Goal: Find contact information: Find contact information

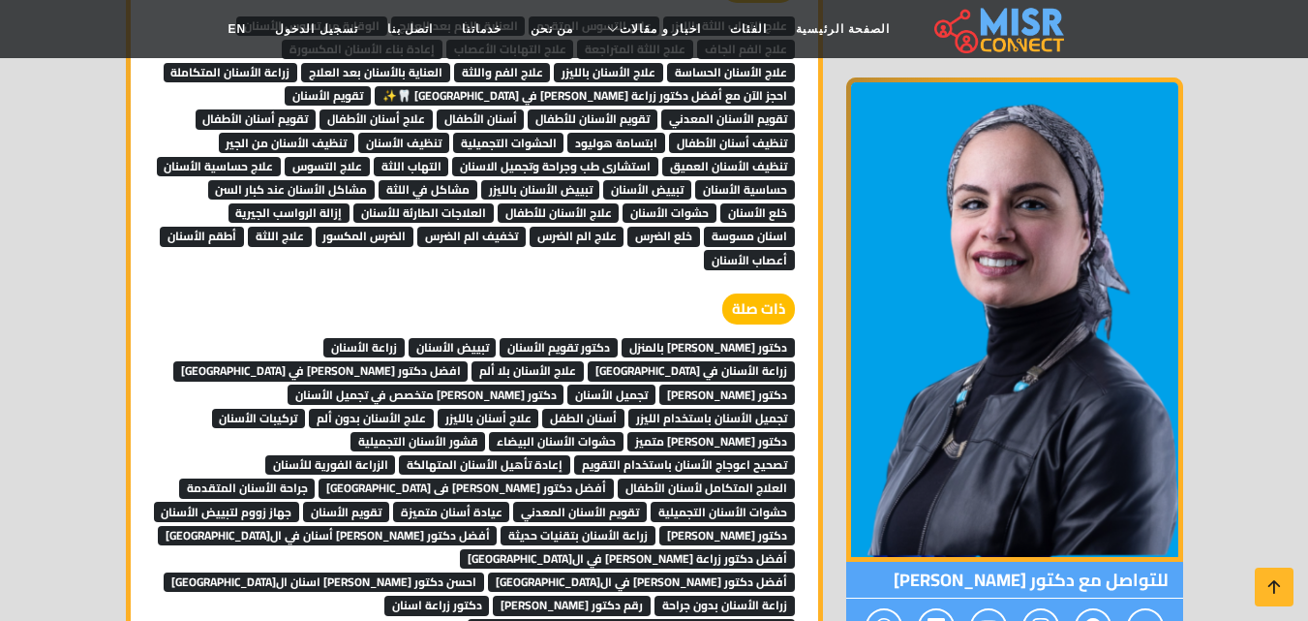
scroll to position [3876, 0]
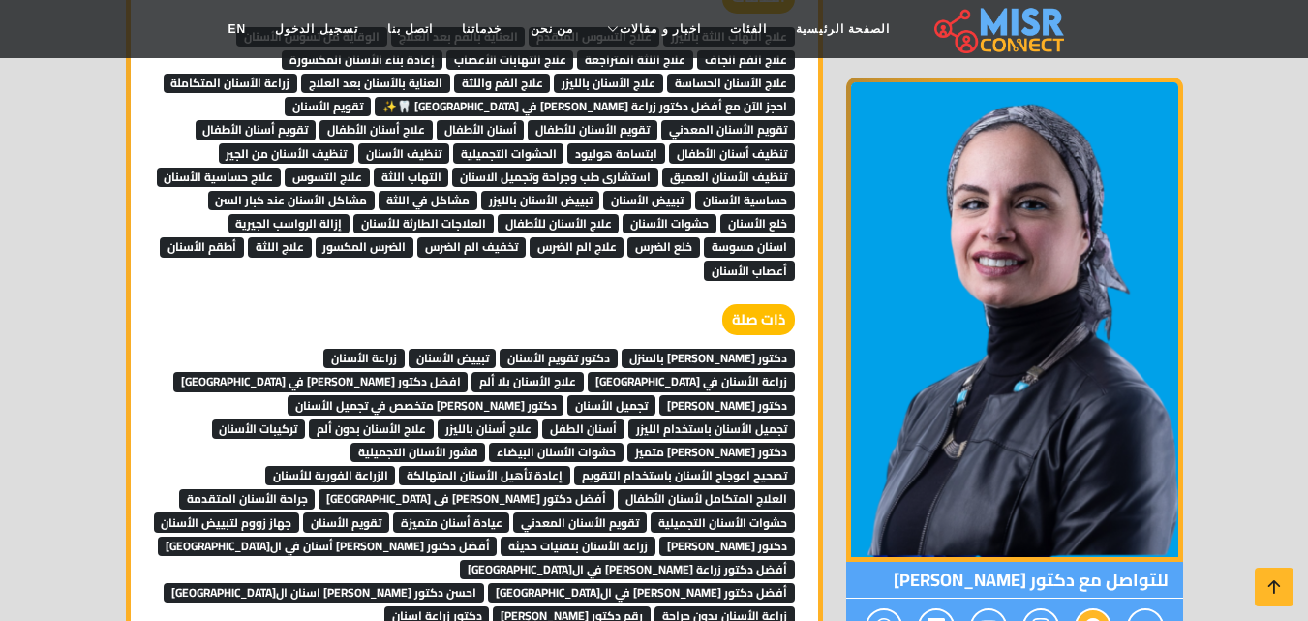
click at [1088, 611] on icon at bounding box center [1093, 627] width 17 height 32
click at [1092, 611] on icon at bounding box center [1093, 627] width 17 height 32
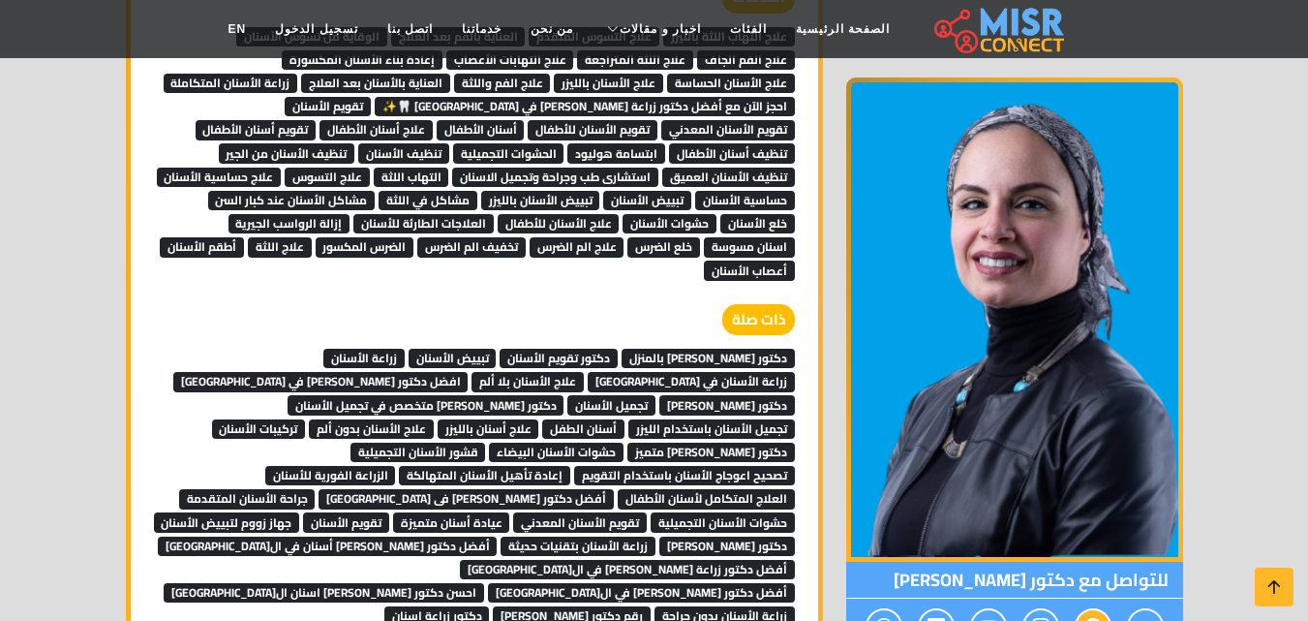
click at [1092, 611] on icon at bounding box center [1093, 627] width 17 height 32
click at [1042, 611] on icon at bounding box center [1040, 627] width 17 height 32
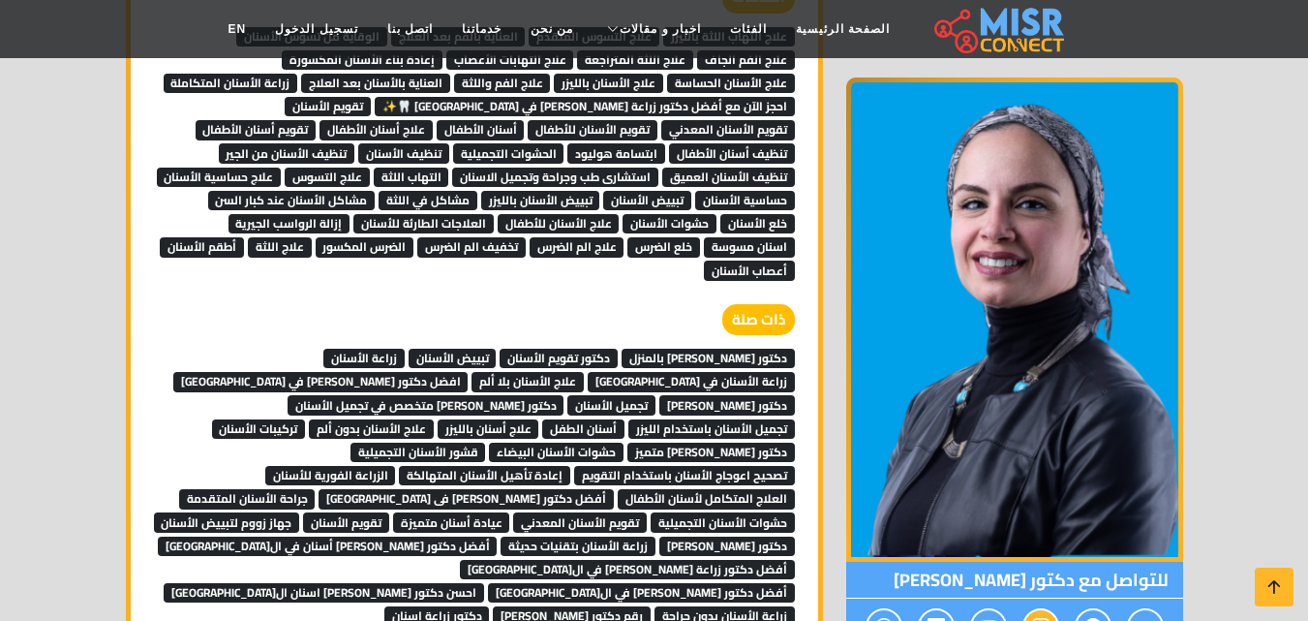
click at [1042, 611] on icon at bounding box center [1040, 627] width 17 height 32
drag, startPoint x: 1042, startPoint y: 577, endPoint x: 1076, endPoint y: 573, distance: 34.1
click at [1076, 598] on div at bounding box center [1014, 626] width 337 height 57
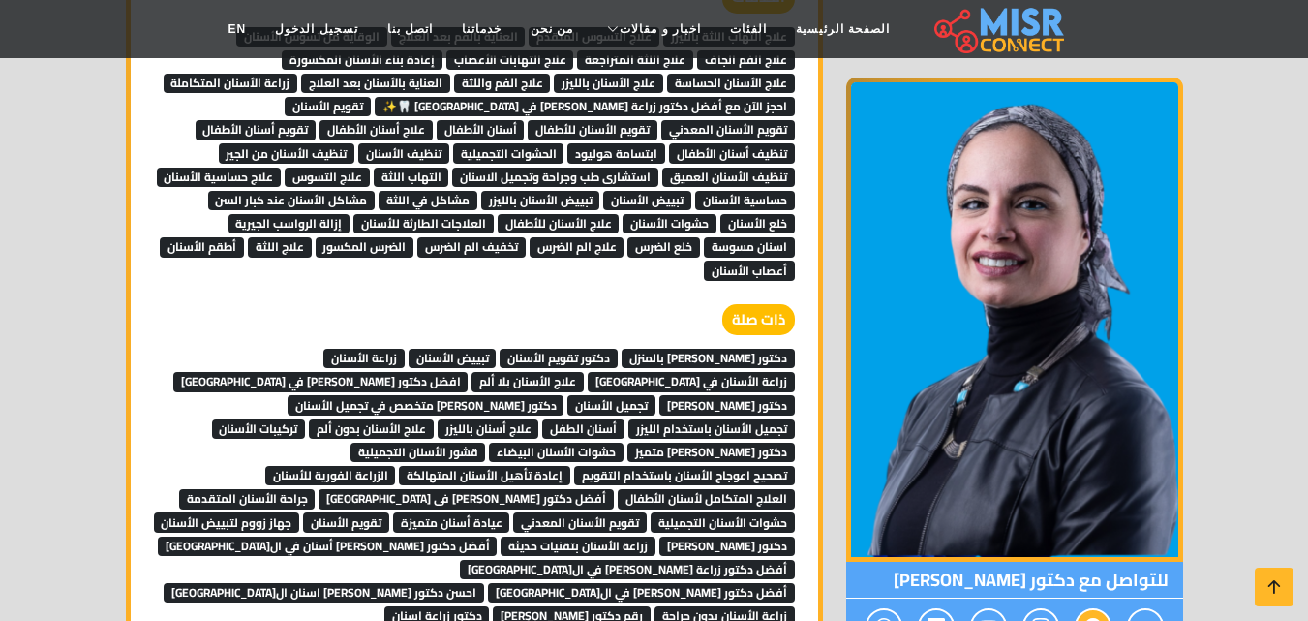
click at [1076, 608] on span at bounding box center [1093, 627] width 37 height 38
drag, startPoint x: 1078, startPoint y: 571, endPoint x: 1132, endPoint y: 565, distance: 54.5
click at [1133, 608] on span at bounding box center [1145, 627] width 37 height 38
click at [1132, 608] on span at bounding box center [1145, 627] width 37 height 38
drag, startPoint x: 1090, startPoint y: 567, endPoint x: 1061, endPoint y: 567, distance: 29.0
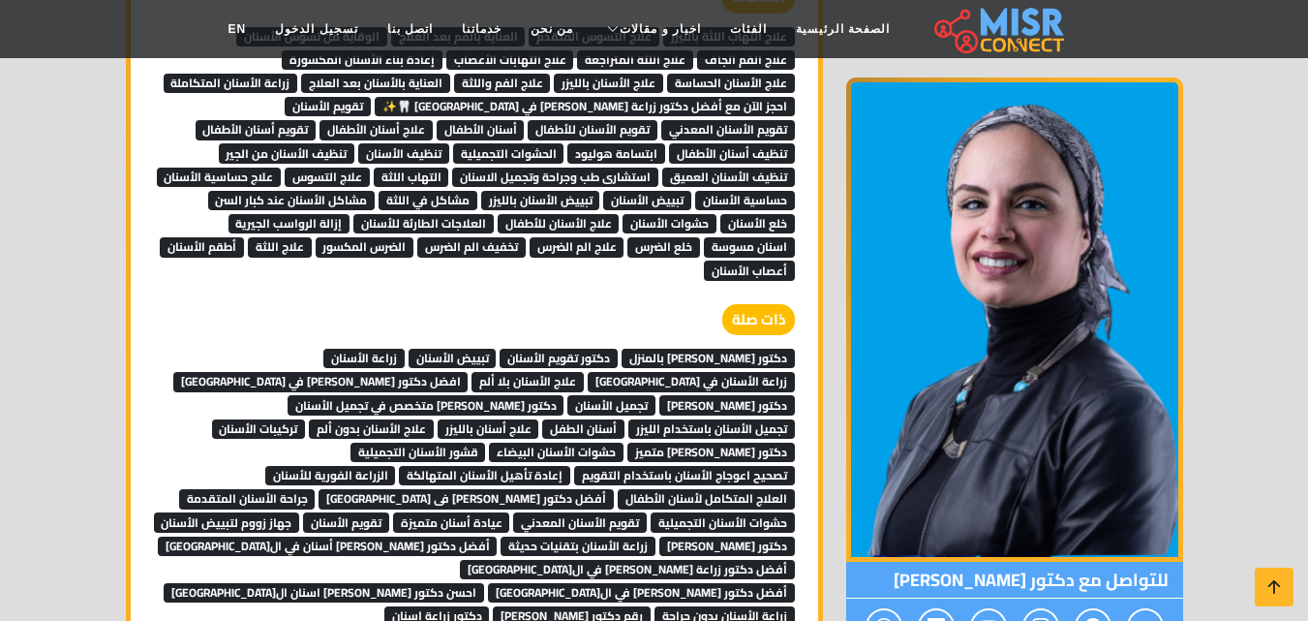
click at [1072, 598] on div at bounding box center [1014, 626] width 337 height 57
drag, startPoint x: 1061, startPoint y: 567, endPoint x: 896, endPoint y: 526, distance: 170.7
click at [960, 562] on div "للتواصل مع دكتور نهال نبيل" at bounding box center [1014, 609] width 337 height 94
click at [886, 562] on span "للتواصل مع دكتور نهال نبيل" at bounding box center [1014, 580] width 337 height 37
click at [875, 611] on icon at bounding box center [883, 627] width 17 height 32
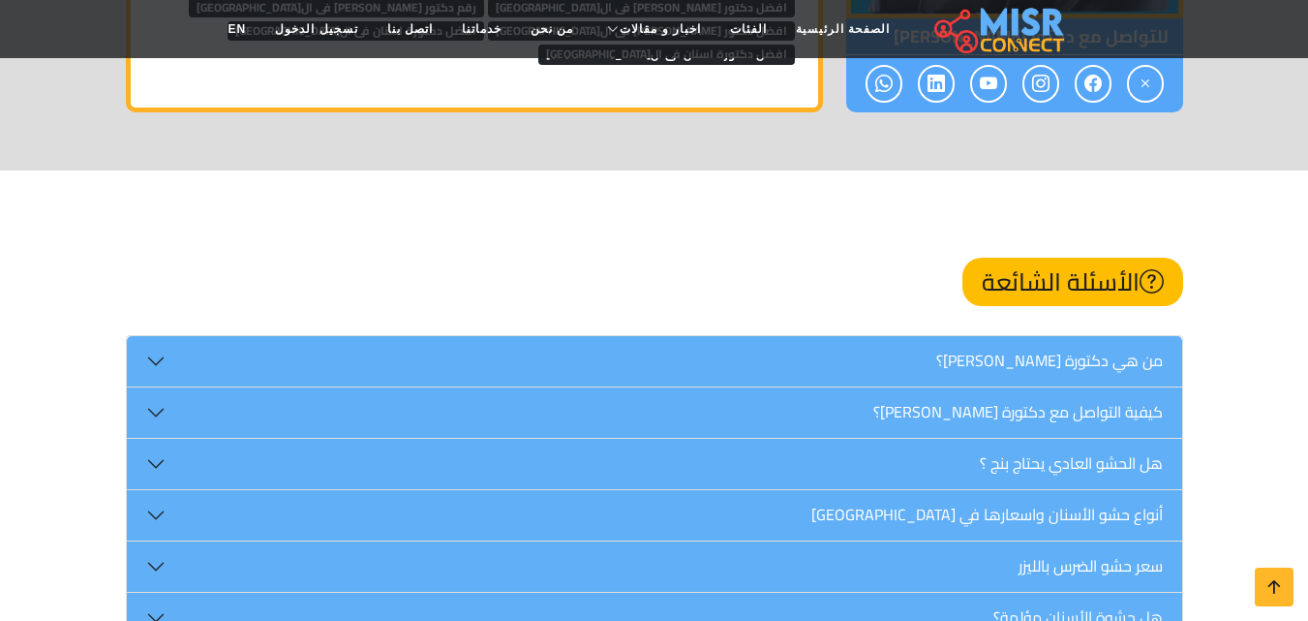
scroll to position [4573, 0]
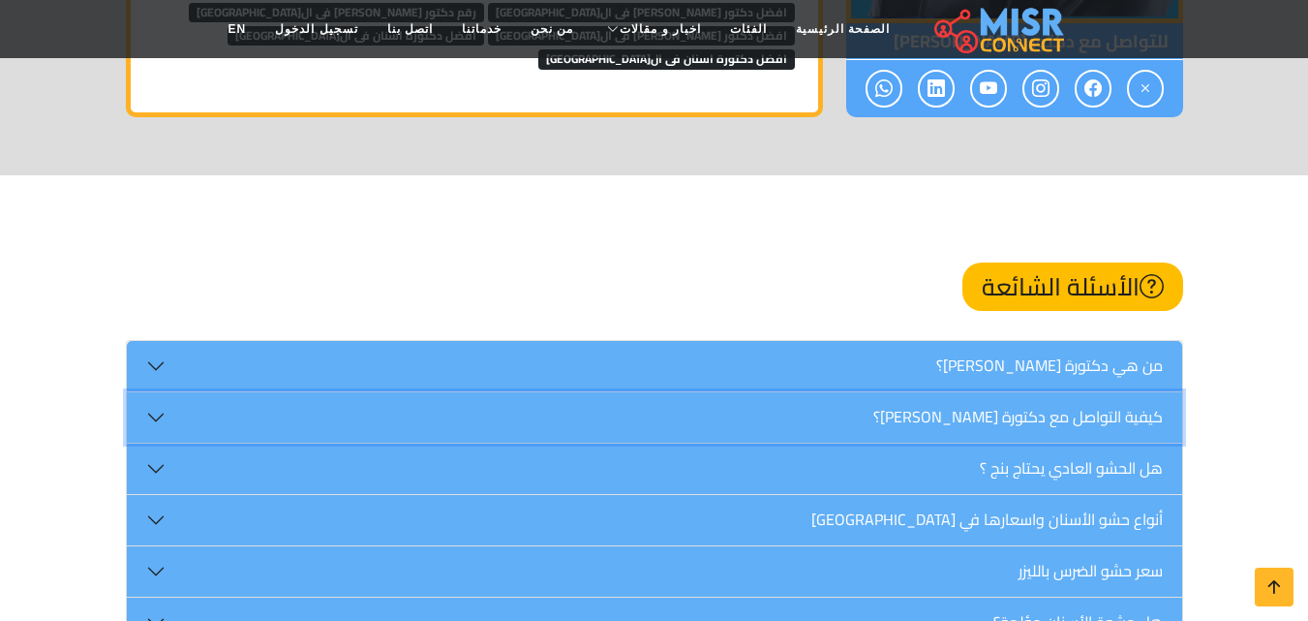
click at [1085, 392] on button "كيفية التواصل مع دكتورة نهال نبيل؟" at bounding box center [654, 417] width 1055 height 50
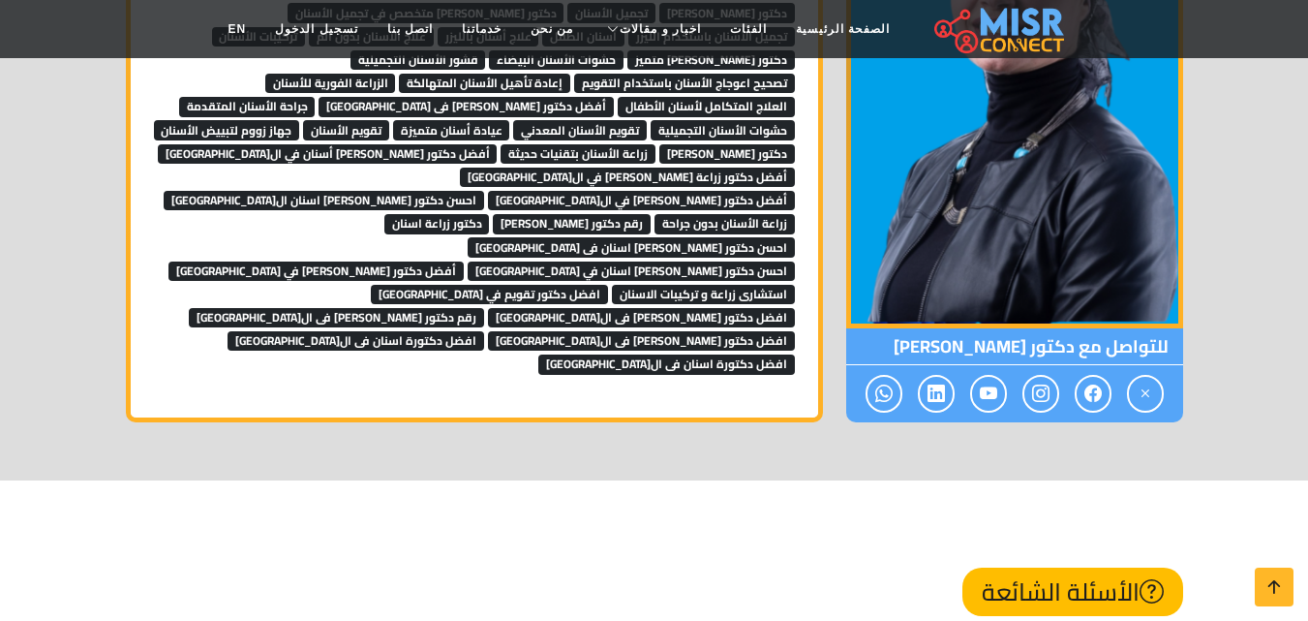
scroll to position [4082, 0]
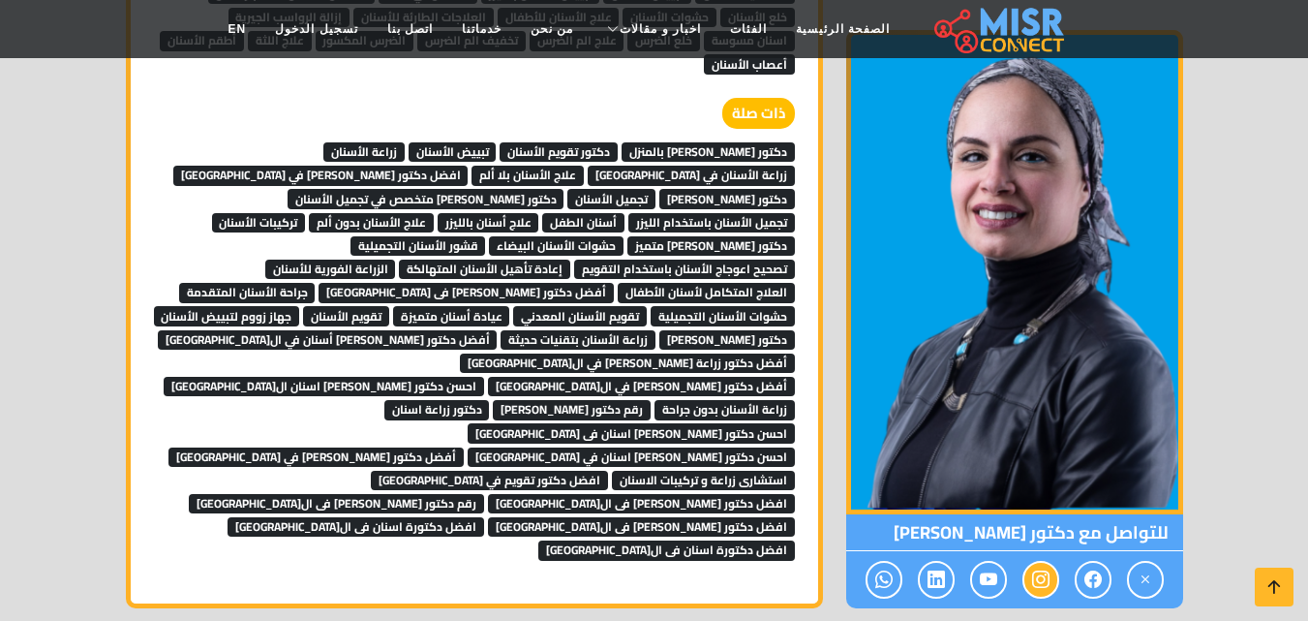
click at [1037, 564] on icon at bounding box center [1040, 580] width 17 height 32
click at [1052, 561] on span at bounding box center [1041, 580] width 37 height 38
drag, startPoint x: 1052, startPoint y: 372, endPoint x: 1267, endPoint y: 91, distance: 353.6
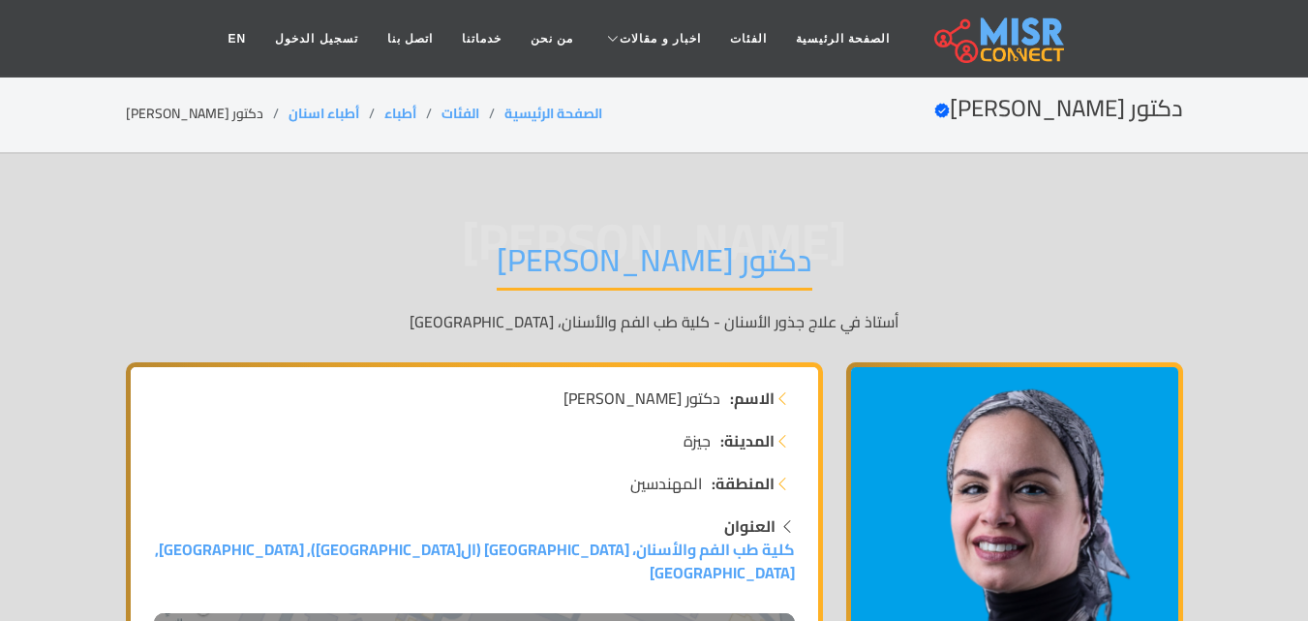
scroll to position [4082, 0]
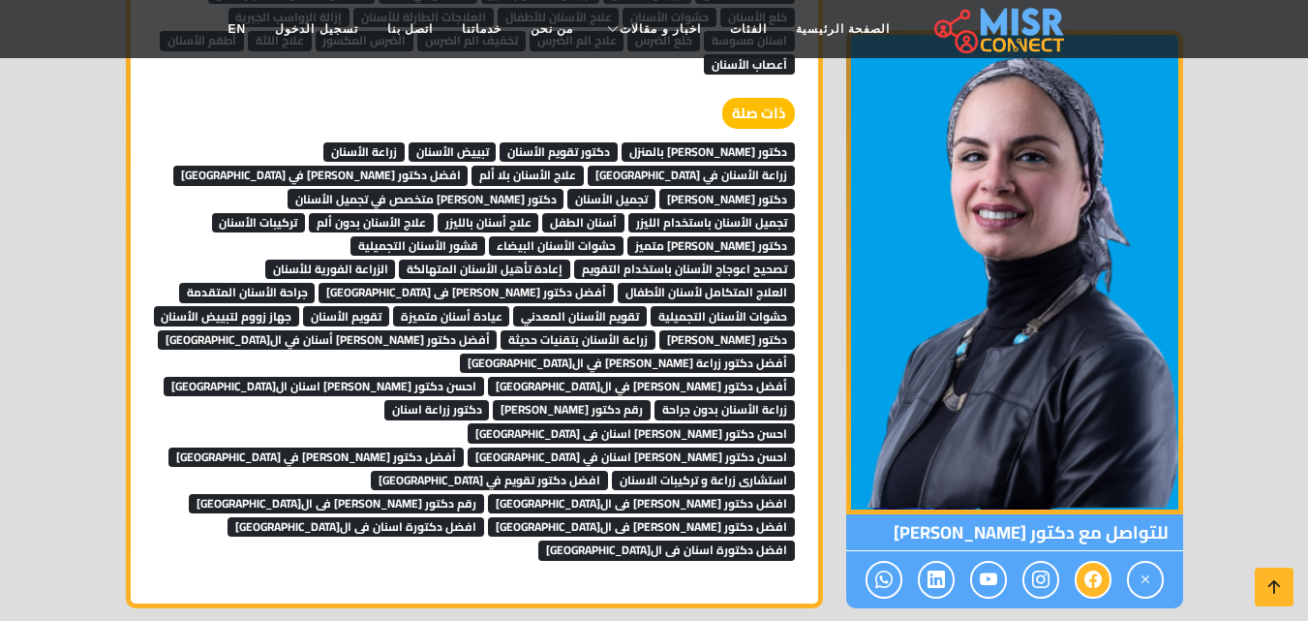
click at [1083, 561] on span at bounding box center [1093, 580] width 37 height 38
drag, startPoint x: 944, startPoint y: 323, endPoint x: 1072, endPoint y: 339, distance: 128.8
click at [1072, 514] on span "للتواصل مع دكتور [PERSON_NAME]" at bounding box center [1014, 532] width 337 height 37
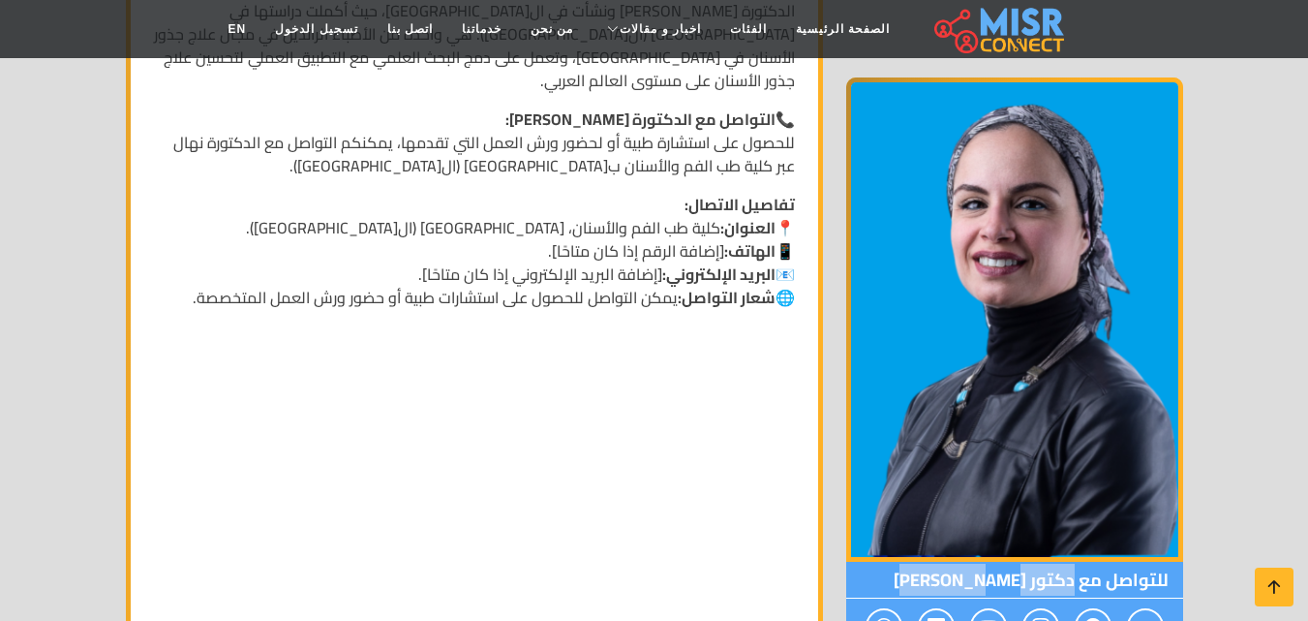
scroll to position [3269, 0]
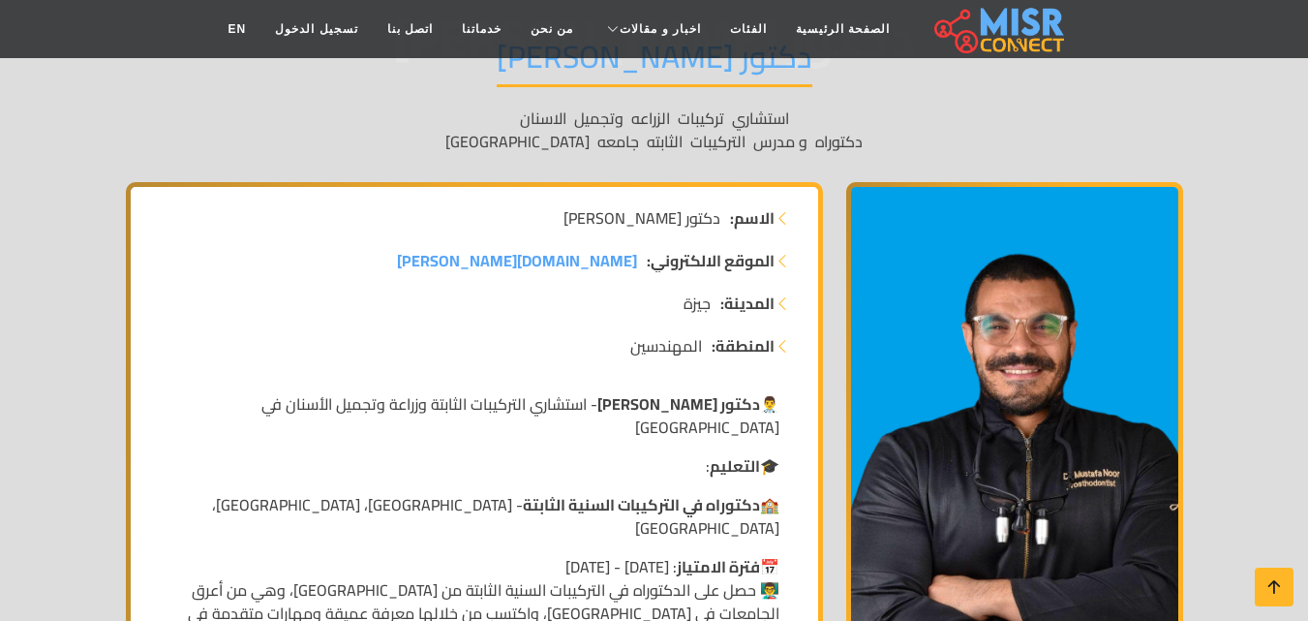
scroll to position [116, 0]
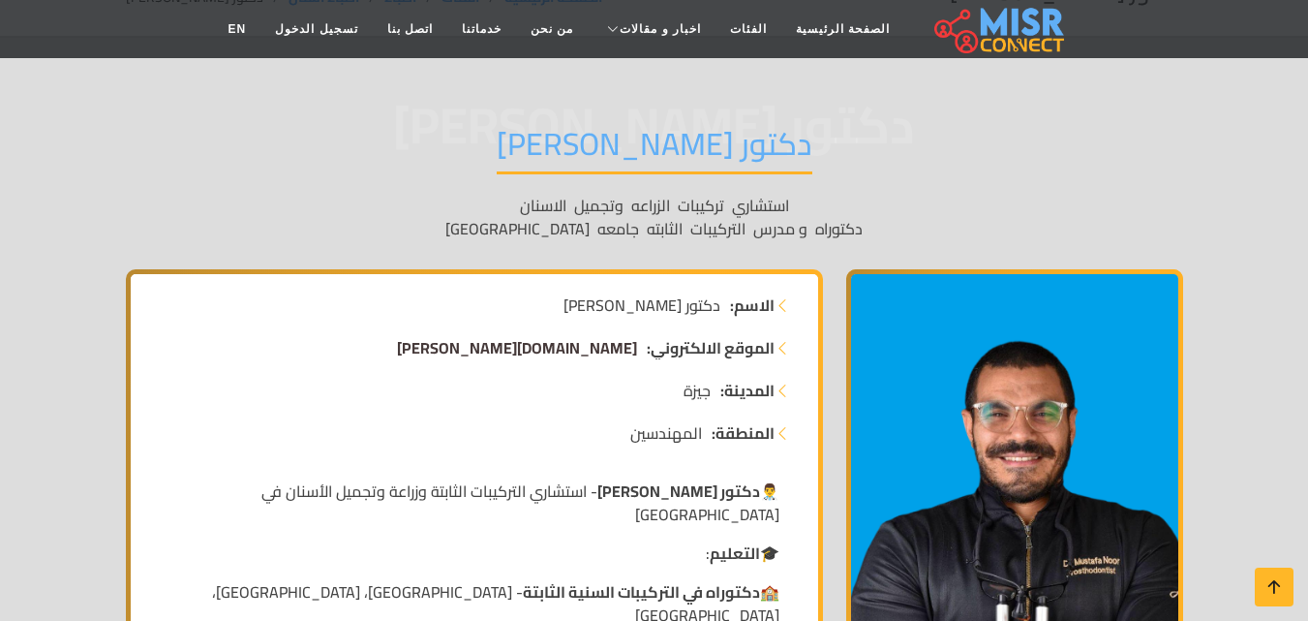
click at [559, 343] on span "[DOMAIN_NAME][PERSON_NAME]" at bounding box center [517, 347] width 240 height 29
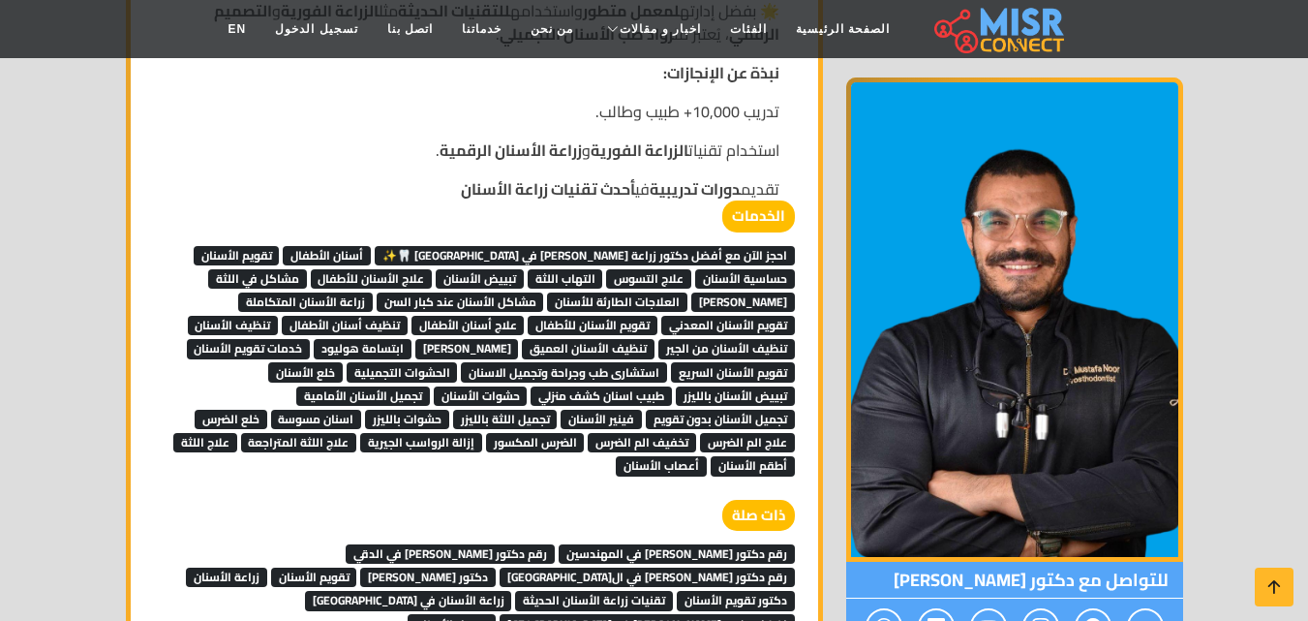
scroll to position [2827, 0]
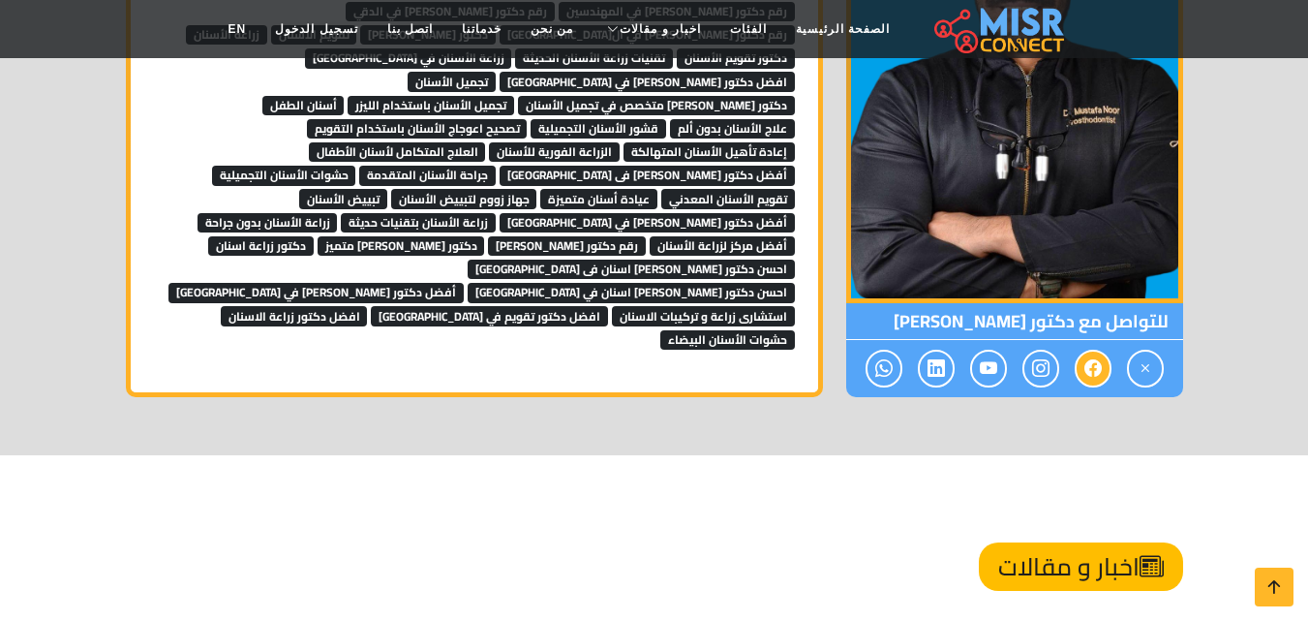
click at [1078, 350] on link at bounding box center [1093, 369] width 37 height 38
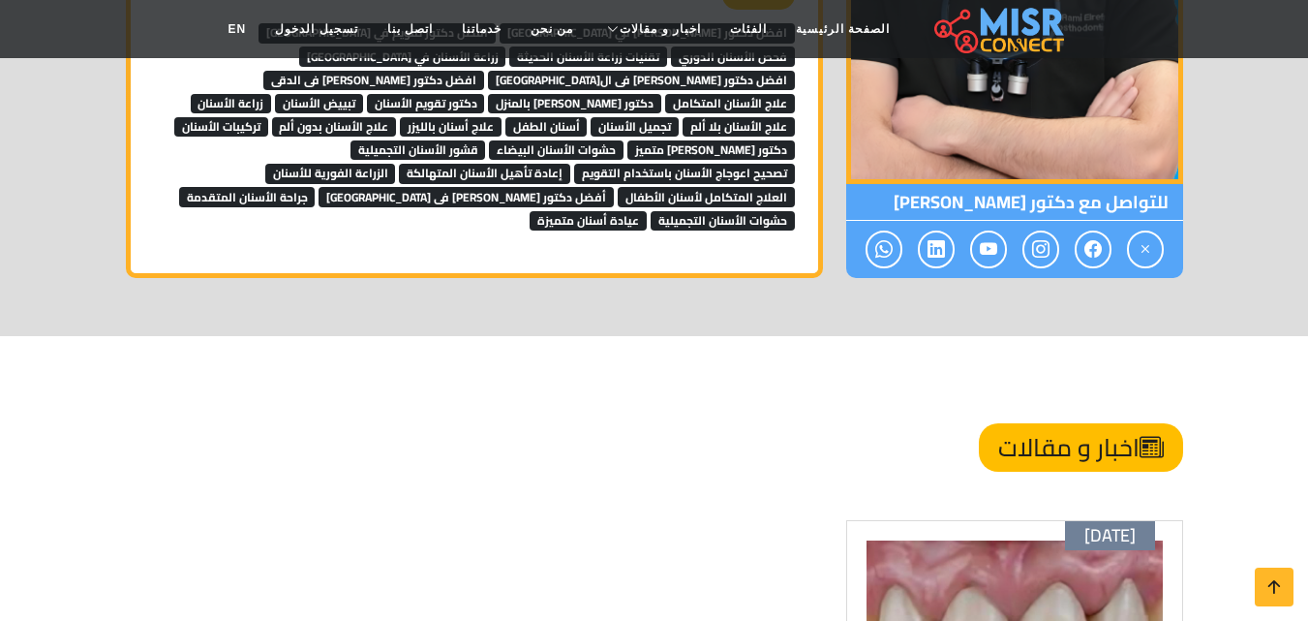
scroll to position [2673, 0]
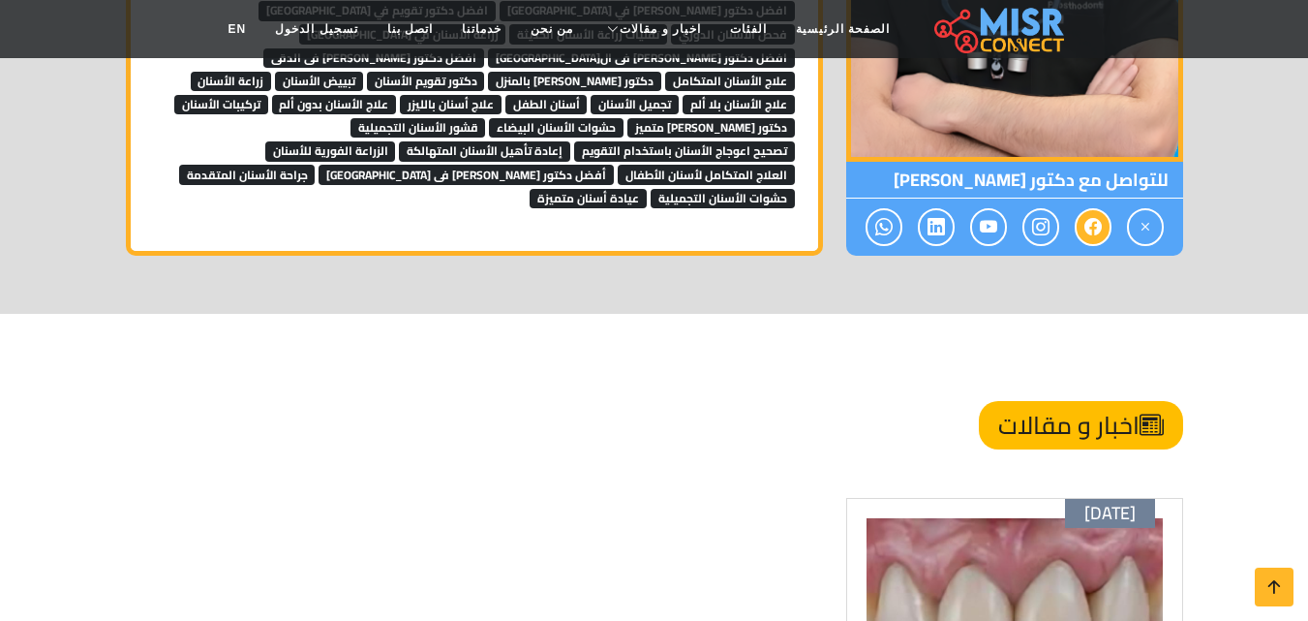
click at [1096, 211] on icon at bounding box center [1093, 227] width 17 height 32
drag, startPoint x: 1096, startPoint y: 179, endPoint x: 1041, endPoint y: 180, distance: 55.2
click at [1041, 199] on div at bounding box center [1014, 227] width 337 height 57
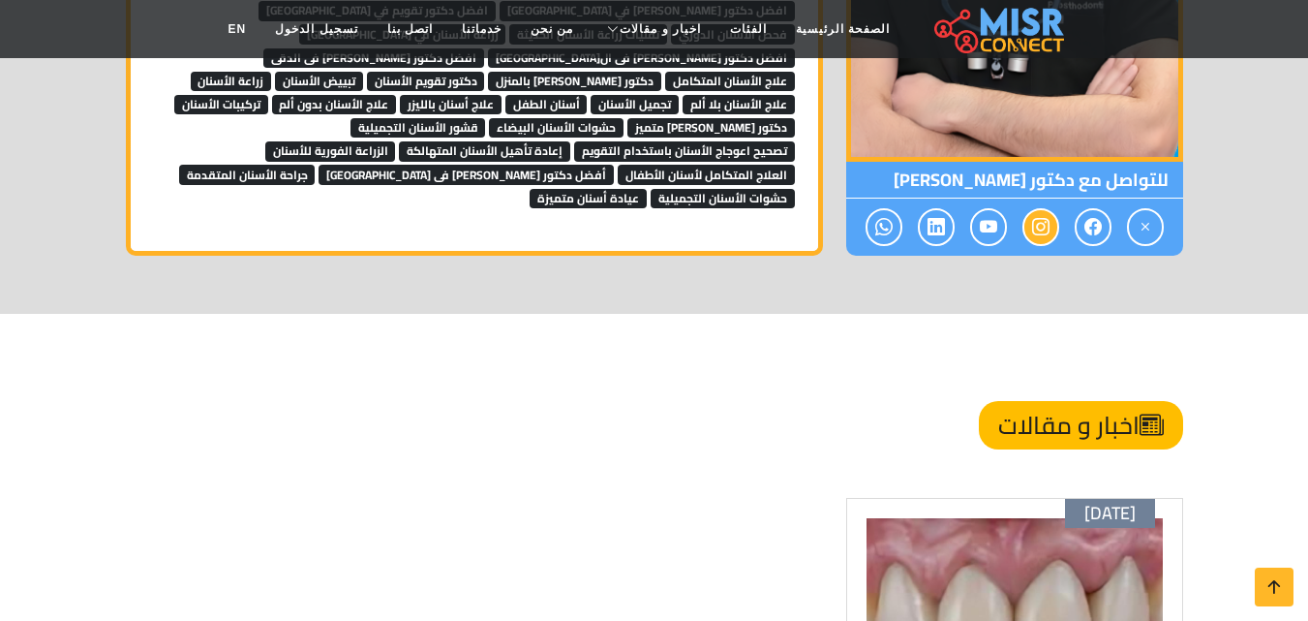
click at [1041, 211] on icon at bounding box center [1040, 227] width 17 height 32
drag, startPoint x: 1041, startPoint y: 180, endPoint x: 1005, endPoint y: 181, distance: 35.8
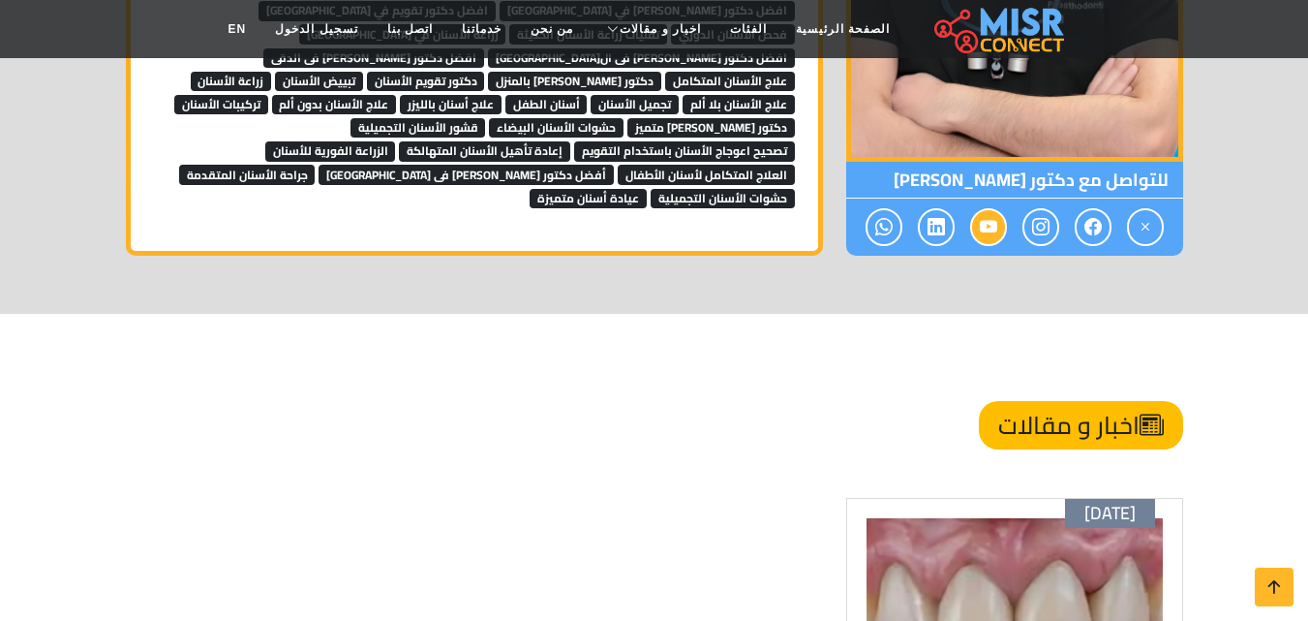
click at [1005, 199] on div at bounding box center [1014, 227] width 337 height 57
drag, startPoint x: 932, startPoint y: 183, endPoint x: 922, endPoint y: 181, distance: 10.8
click at [922, 208] on span at bounding box center [936, 227] width 37 height 38
click at [876, 211] on icon at bounding box center [883, 227] width 17 height 32
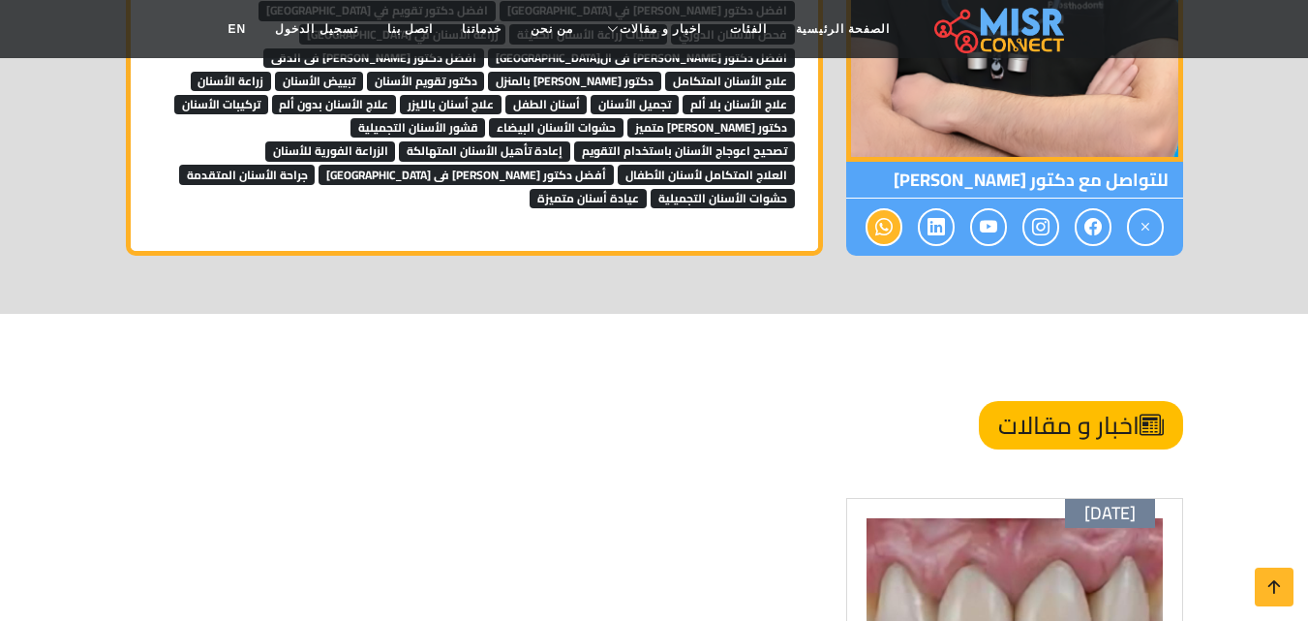
click at [876, 211] on icon at bounding box center [883, 227] width 17 height 32
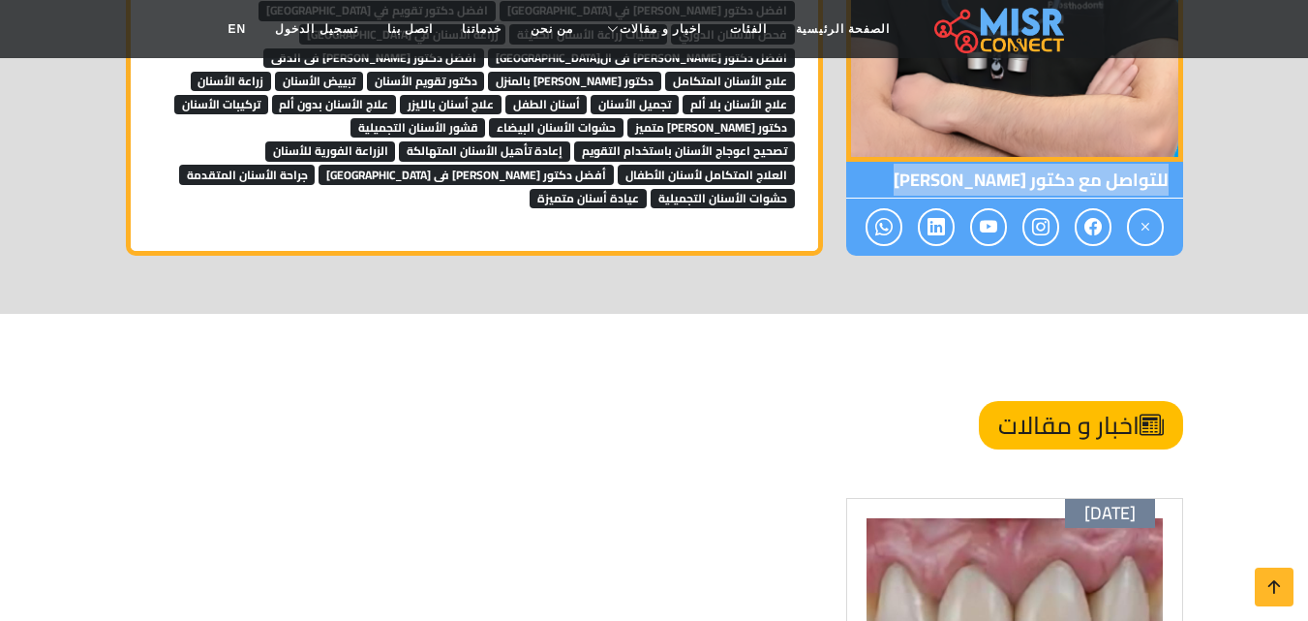
drag, startPoint x: 876, startPoint y: 175, endPoint x: 917, endPoint y: 132, distance: 59.6
click at [917, 162] on div "للتواصل مع دكتور رامي الرفاعي" at bounding box center [1014, 209] width 337 height 94
click at [917, 162] on span "للتواصل مع دكتور رامي الرفاعي" at bounding box center [1014, 180] width 337 height 37
drag, startPoint x: 919, startPoint y: 132, endPoint x: 1076, endPoint y: 139, distance: 157.1
click at [1076, 162] on span "للتواصل مع دكتور رامي الرفاعي" at bounding box center [1014, 180] width 337 height 37
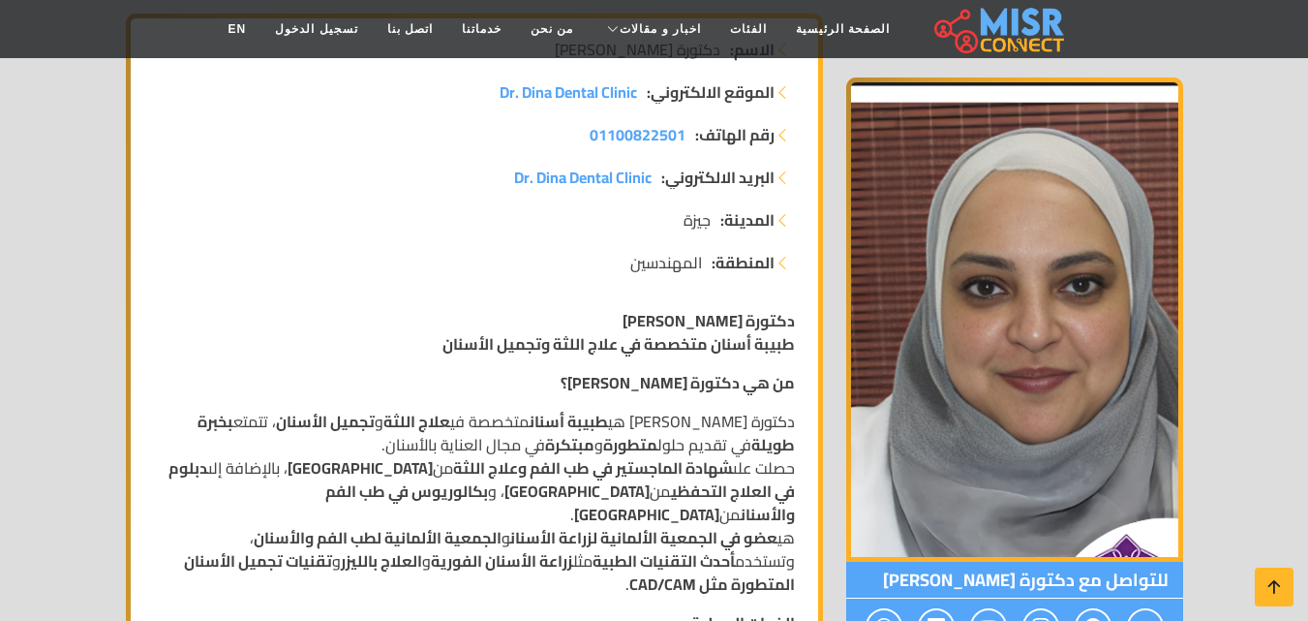
scroll to position [310, 0]
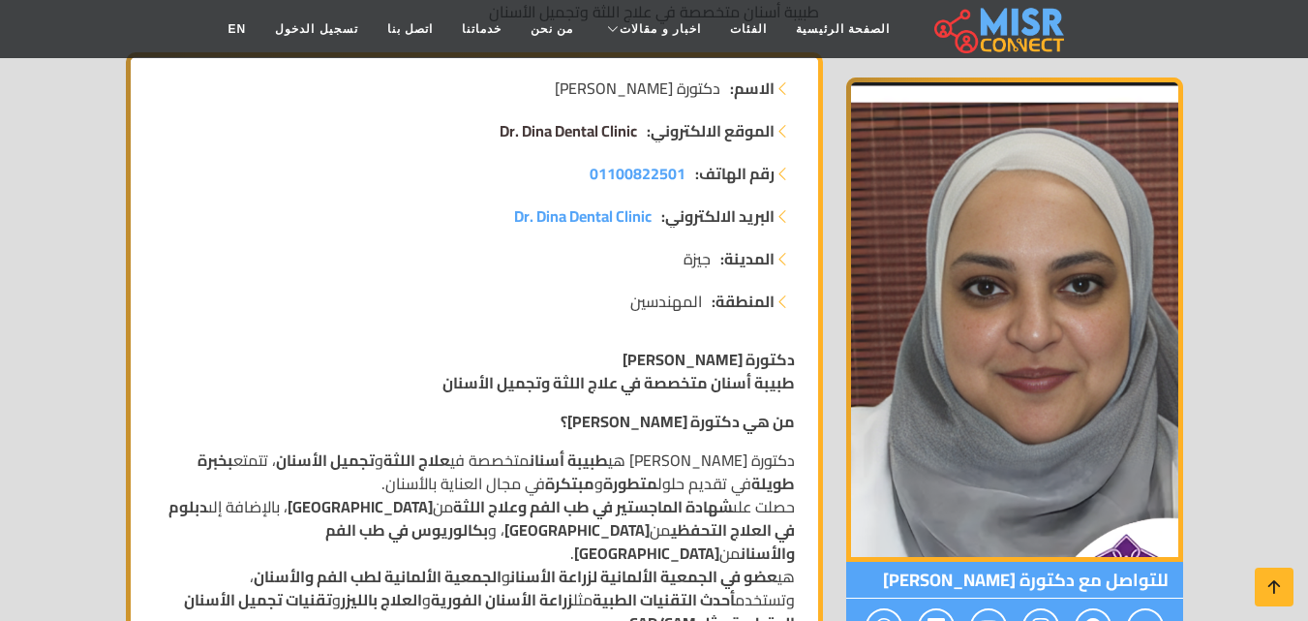
click at [590, 120] on span "Dr. Dina Dental Clinic" at bounding box center [569, 130] width 138 height 29
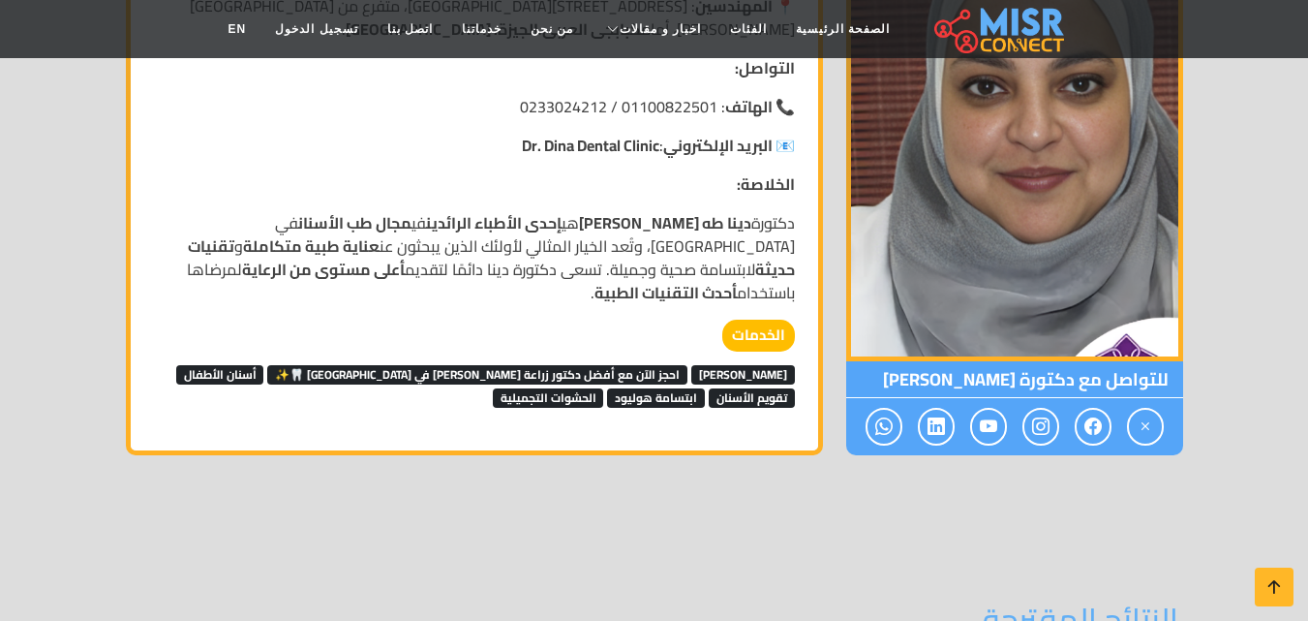
scroll to position [1937, 0]
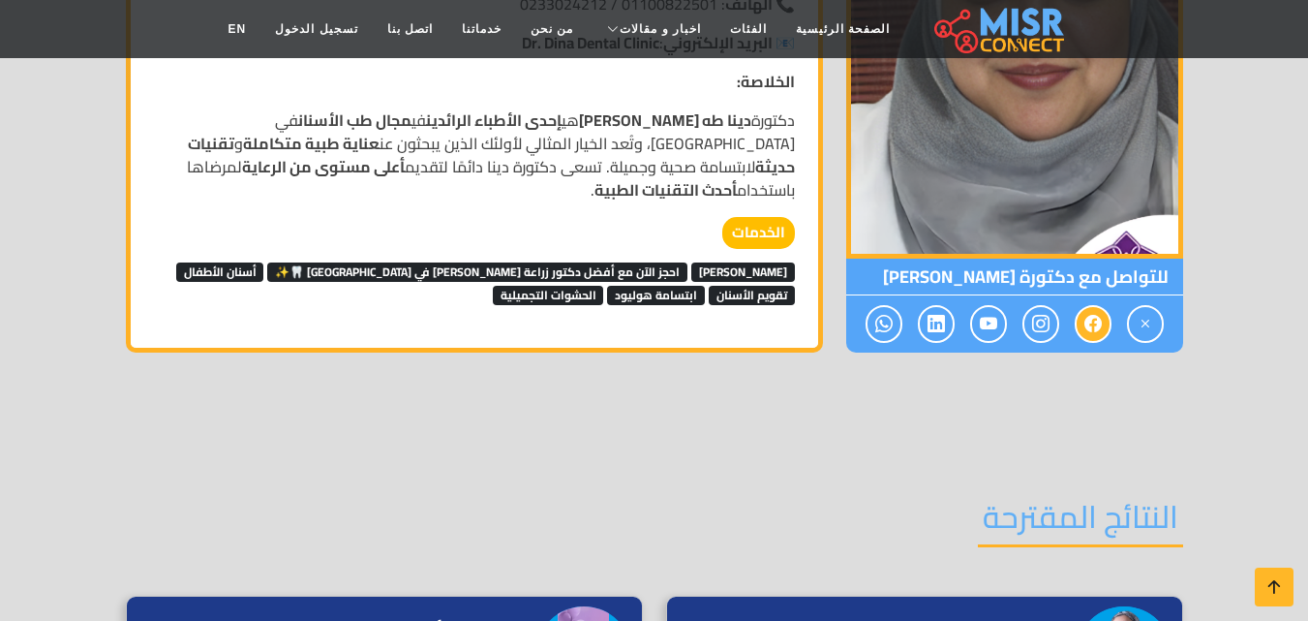
click at [1103, 305] on span at bounding box center [1093, 324] width 37 height 38
click at [1055, 305] on span at bounding box center [1041, 324] width 37 height 38
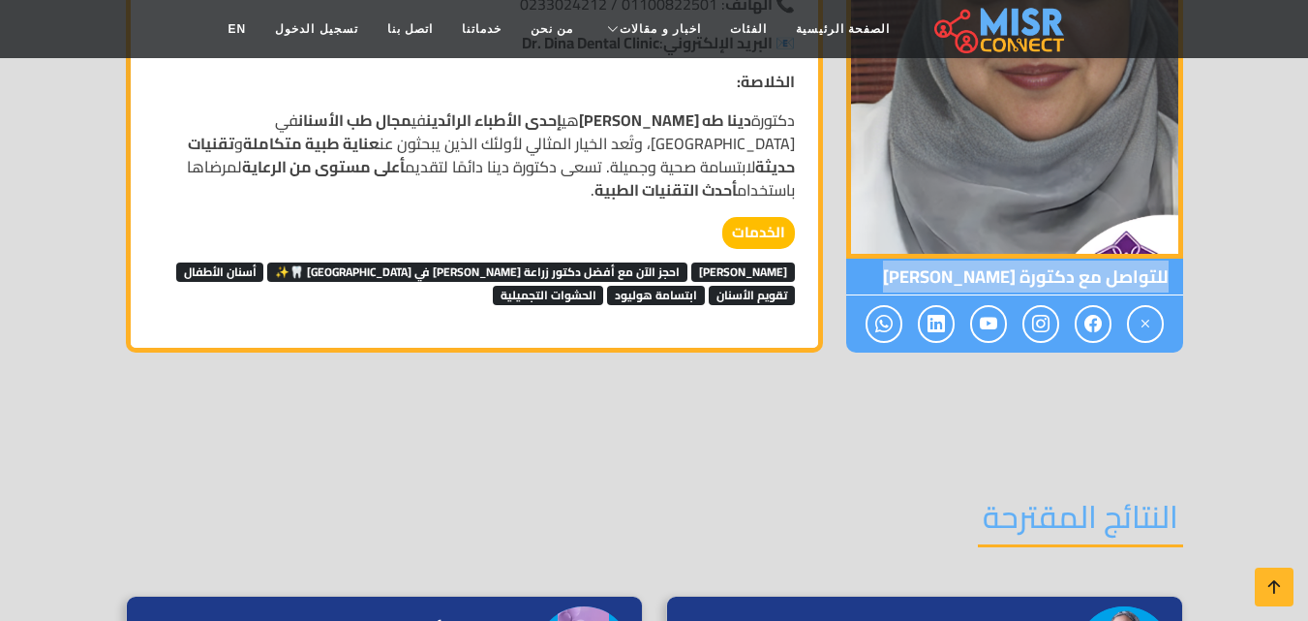
drag, startPoint x: 1055, startPoint y: 258, endPoint x: 871, endPoint y: 210, distance: 190.9
click at [871, 259] on div "للتواصل مع دكتورة [PERSON_NAME]" at bounding box center [1014, 306] width 337 height 94
click at [871, 259] on span "للتواصل مع دكتورة [PERSON_NAME]" at bounding box center [1014, 277] width 337 height 37
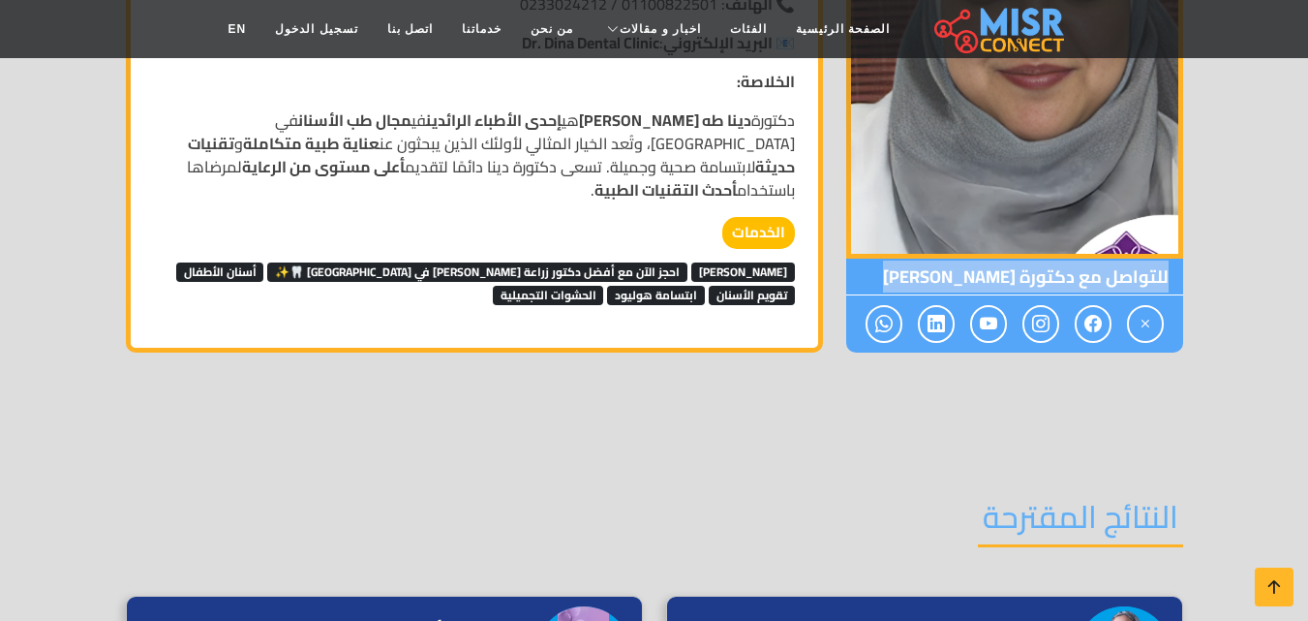
click at [871, 259] on span "للتواصل مع دكتورة [PERSON_NAME]" at bounding box center [1014, 277] width 337 height 37
drag, startPoint x: 871, startPoint y: 210, endPoint x: 893, endPoint y: 203, distance: 23.3
click at [893, 259] on span "للتواصل مع دكتورة [PERSON_NAME]" at bounding box center [1014, 277] width 337 height 37
click at [893, 259] on span "للتواصل مع دكتورة دينا طه علي رزق" at bounding box center [1014, 277] width 337 height 37
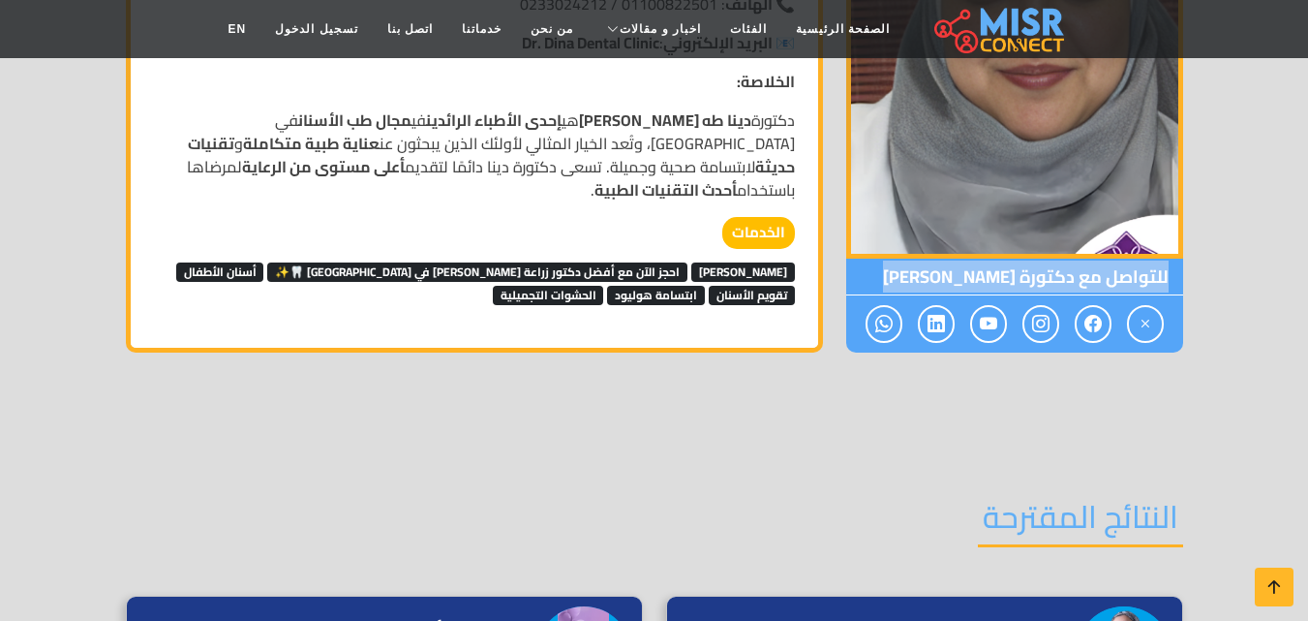
click at [850, 259] on span "للتواصل مع دكتورة دينا طه علي رزق" at bounding box center [1014, 277] width 337 height 37
click at [865, 259] on span "للتواصل مع دكتورة دينا طه علي رزق" at bounding box center [1014, 277] width 337 height 37
drag, startPoint x: 897, startPoint y: 207, endPoint x: 1082, endPoint y: 203, distance: 185.0
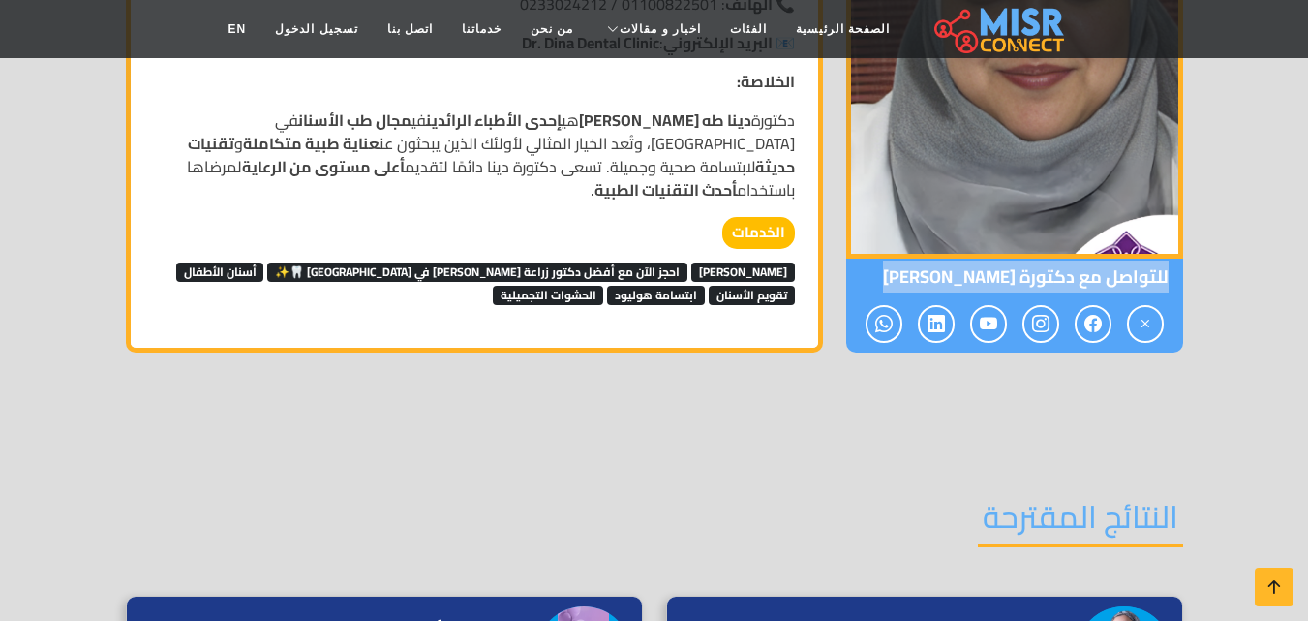
click at [1082, 259] on span "للتواصل مع دكتورة دينا طه علي رزق" at bounding box center [1014, 277] width 337 height 37
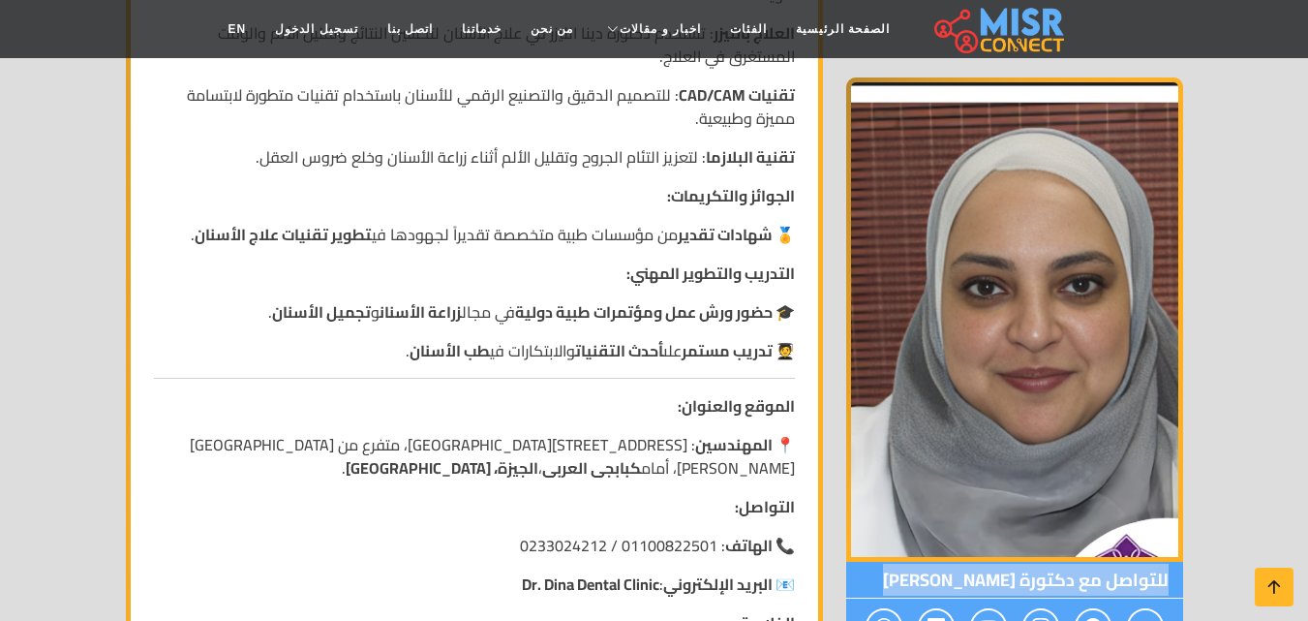
scroll to position [1394, 0]
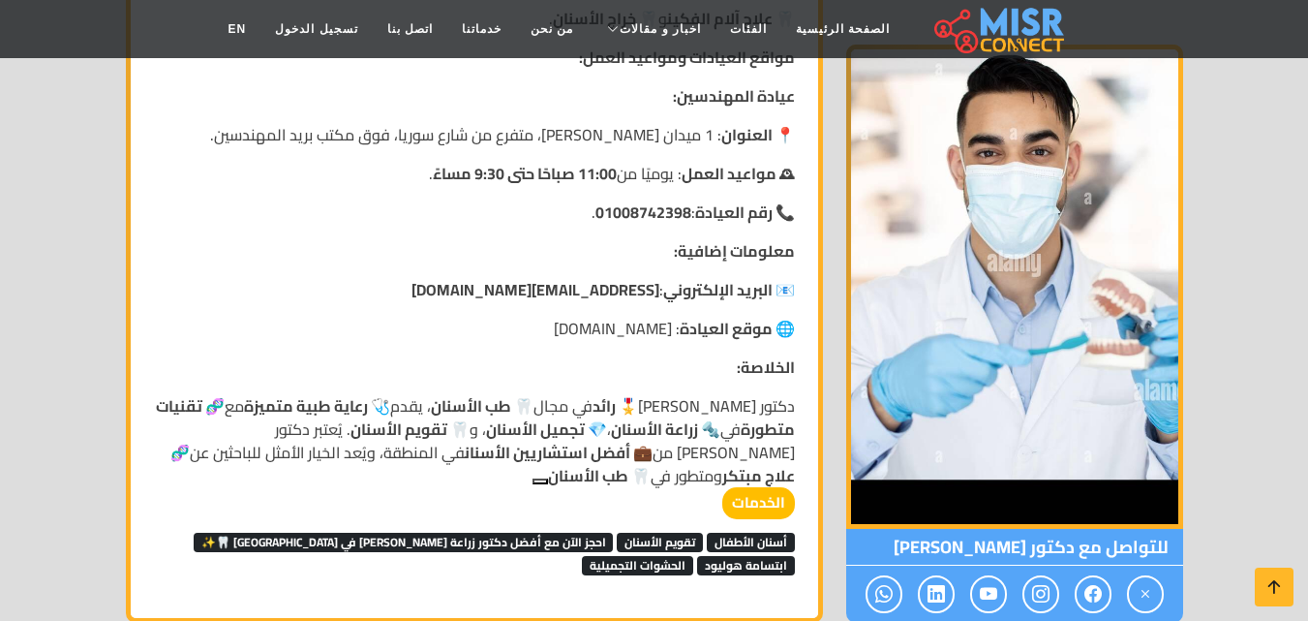
scroll to position [1743, 0]
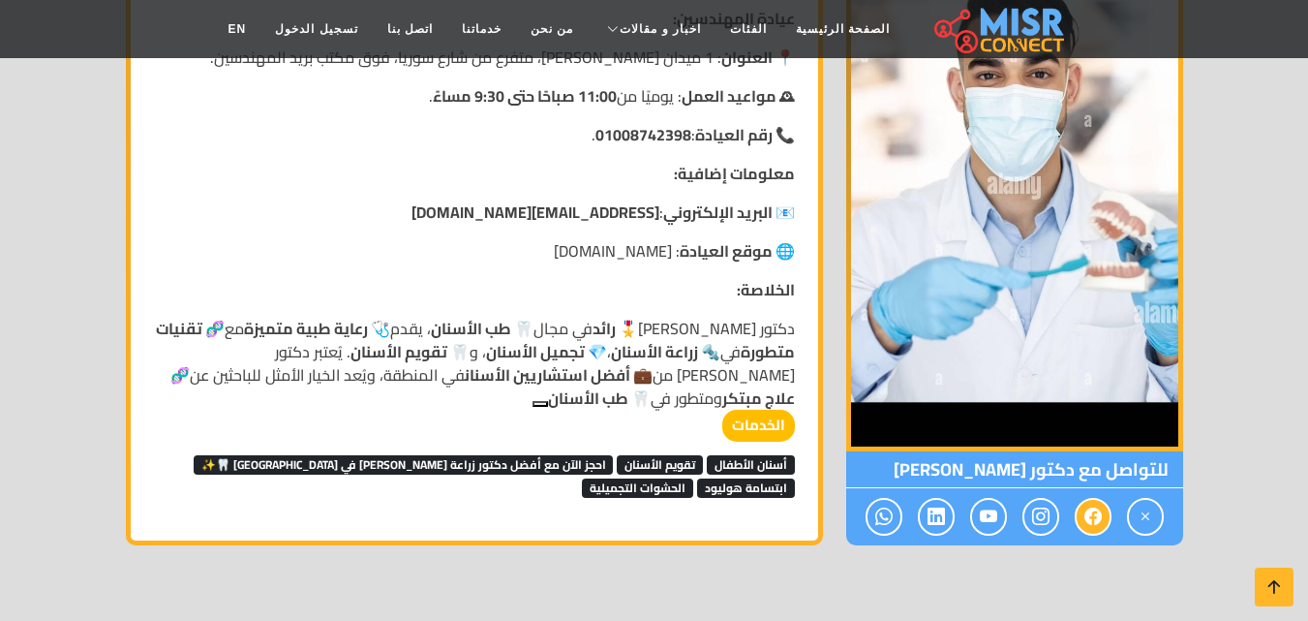
click at [1097, 514] on icon at bounding box center [1093, 517] width 17 height 32
drag, startPoint x: 1097, startPoint y: 514, endPoint x: 1039, endPoint y: 519, distance: 58.3
click at [1039, 519] on div at bounding box center [1014, 516] width 337 height 57
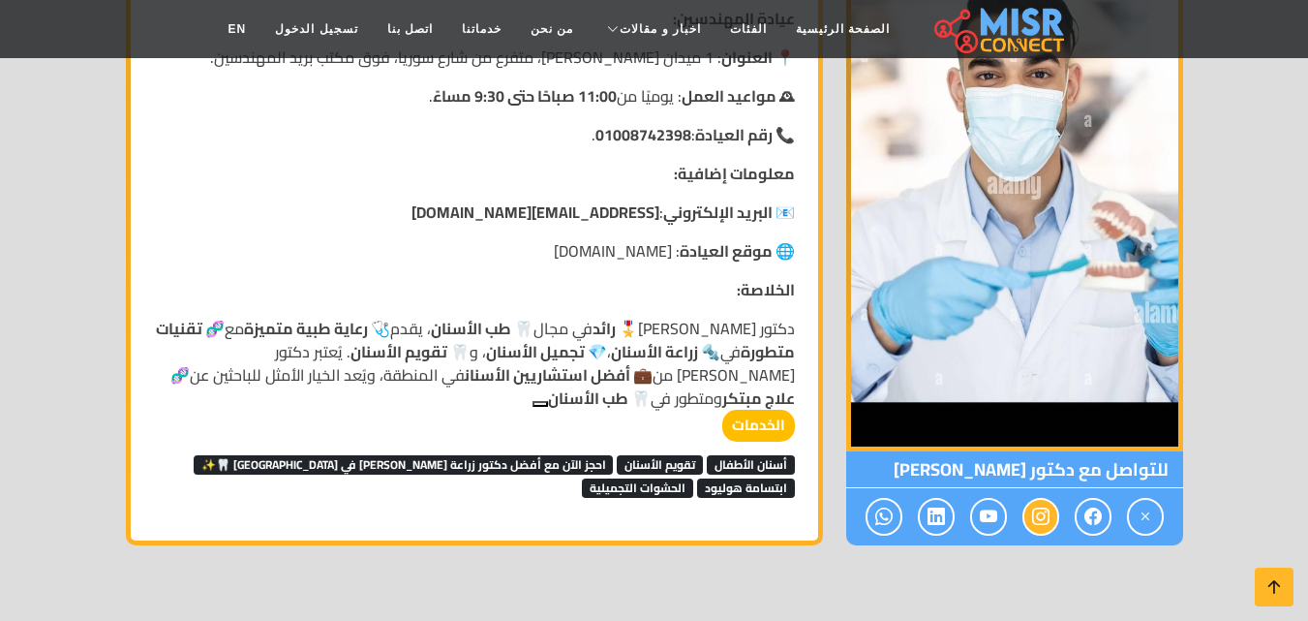
click at [1037, 519] on icon at bounding box center [1040, 517] width 17 height 32
drag, startPoint x: 1037, startPoint y: 519, endPoint x: 979, endPoint y: 512, distance: 58.5
click at [989, 514] on div at bounding box center [1014, 516] width 337 height 57
click at [912, 509] on div at bounding box center [1014, 516] width 337 height 57
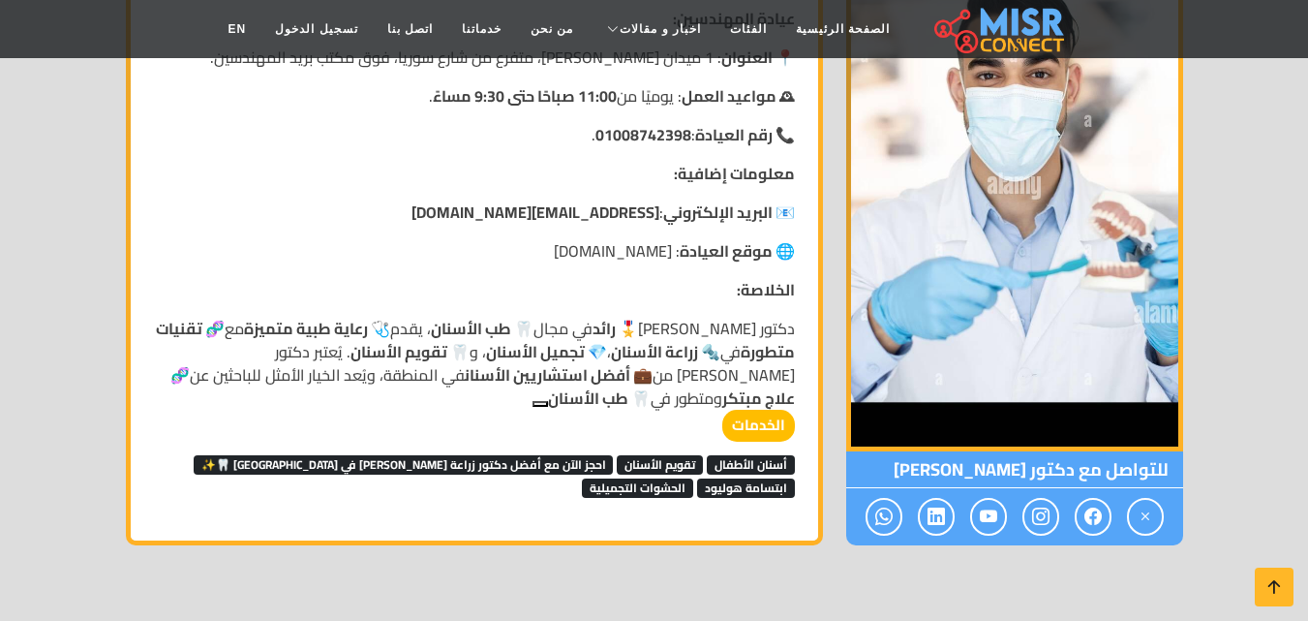
click at [912, 509] on div at bounding box center [1014, 516] width 337 height 57
click at [950, 518] on span at bounding box center [936, 517] width 37 height 38
click at [920, 515] on span at bounding box center [936, 517] width 37 height 38
click at [881, 510] on icon at bounding box center [883, 517] width 17 height 32
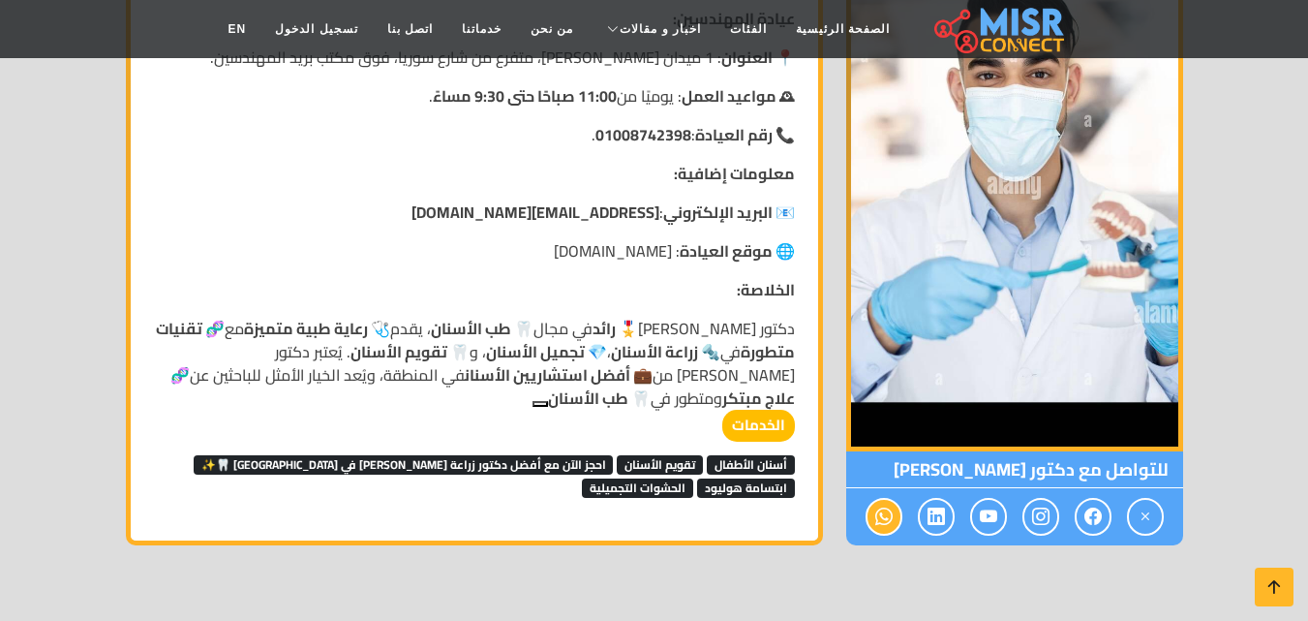
click at [885, 504] on icon at bounding box center [883, 517] width 17 height 32
drag, startPoint x: 890, startPoint y: 501, endPoint x: 937, endPoint y: 502, distance: 47.5
click at [915, 497] on div at bounding box center [1014, 516] width 337 height 57
click at [1055, 511] on span at bounding box center [1041, 517] width 37 height 38
click at [1057, 511] on span at bounding box center [1041, 517] width 37 height 38
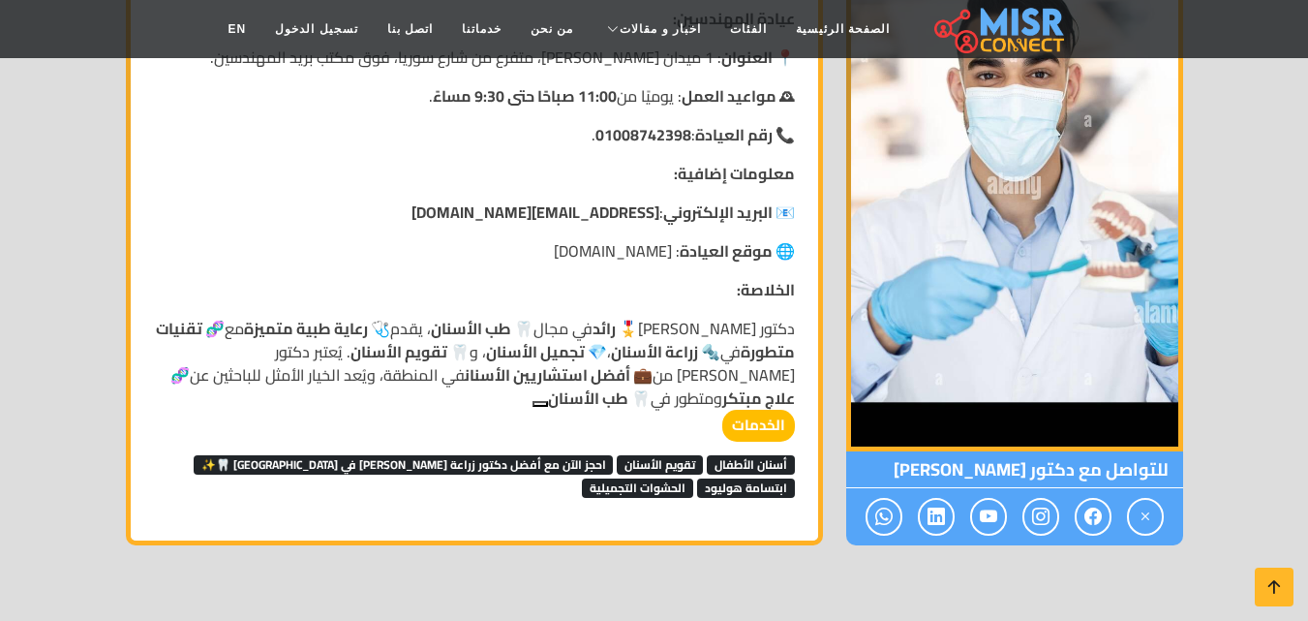
click at [1065, 511] on div at bounding box center [1014, 516] width 337 height 57
drag, startPoint x: 1065, startPoint y: 511, endPoint x: 1120, endPoint y: 503, distance: 55.9
click at [1120, 503] on div at bounding box center [1014, 516] width 337 height 57
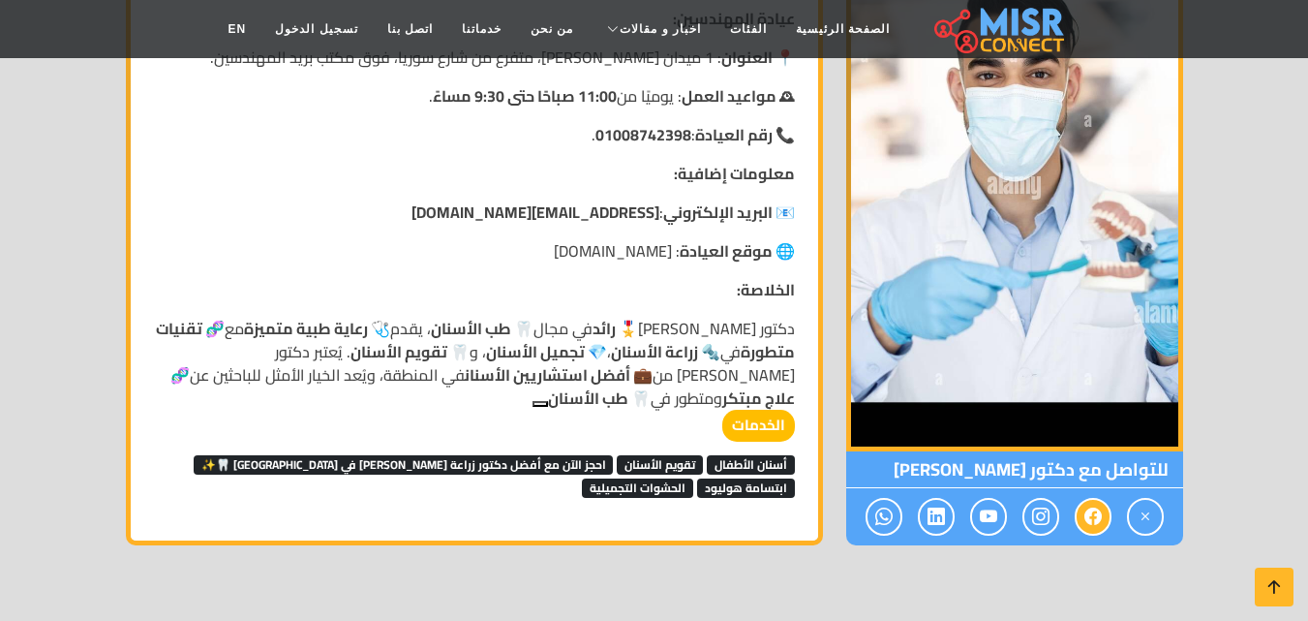
drag, startPoint x: 1120, startPoint y: 503, endPoint x: 1094, endPoint y: 531, distance: 38.4
click at [1094, 531] on icon at bounding box center [1093, 517] width 17 height 32
click at [1093, 526] on icon at bounding box center [1093, 517] width 17 height 32
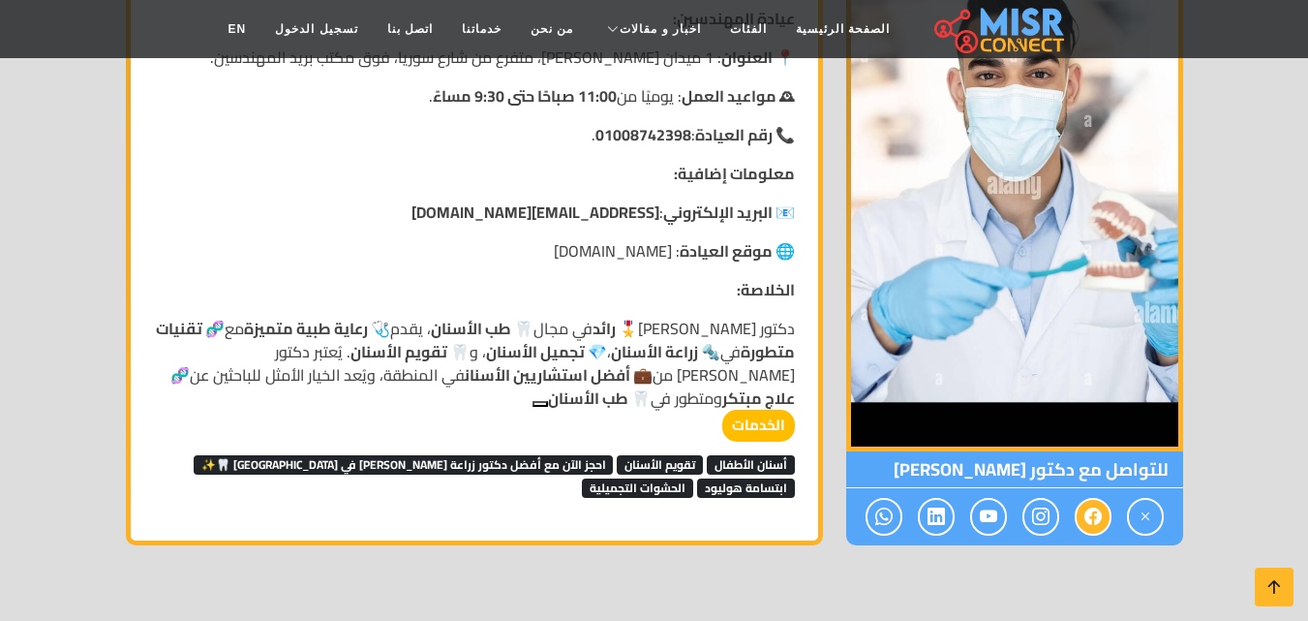
click at [1093, 526] on icon at bounding box center [1093, 517] width 17 height 32
click at [1091, 526] on icon at bounding box center [1093, 517] width 17 height 32
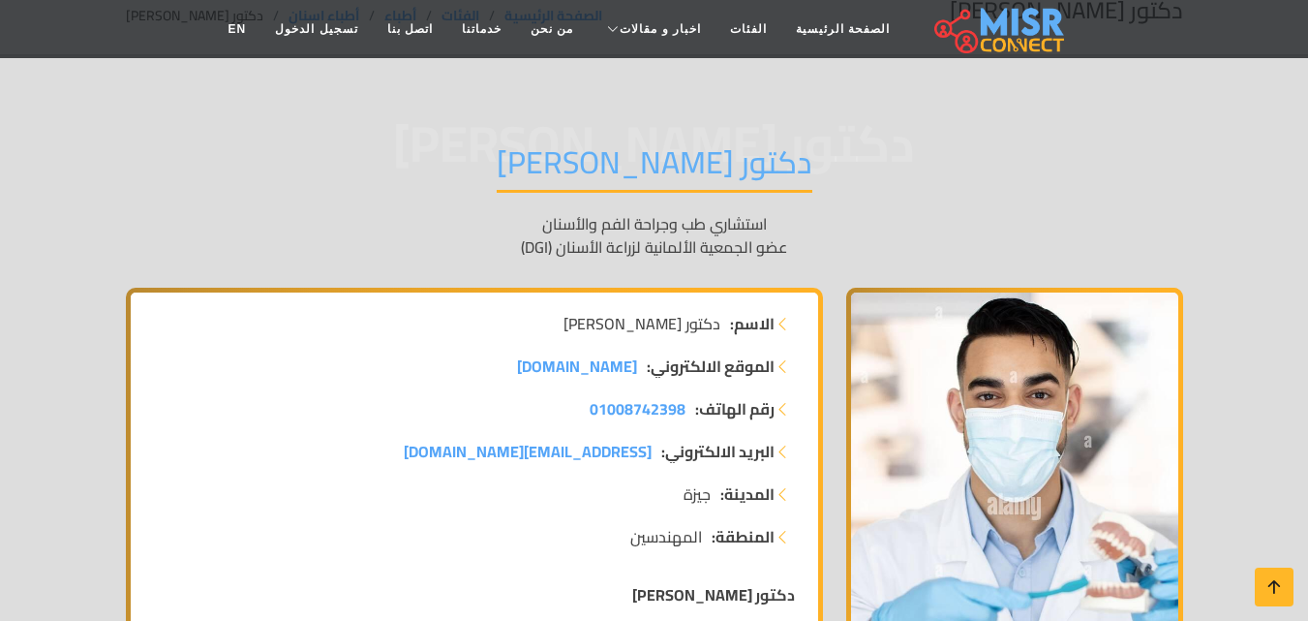
scroll to position [0, 0]
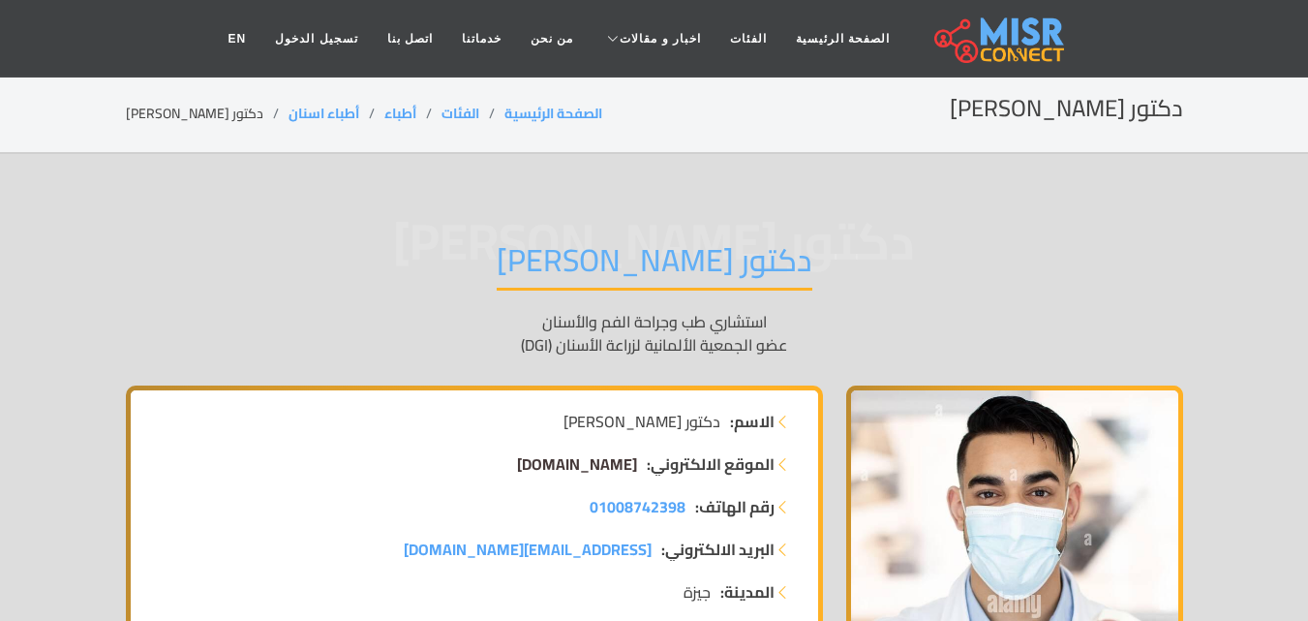
click at [581, 465] on span "[DOMAIN_NAME]" at bounding box center [577, 463] width 120 height 29
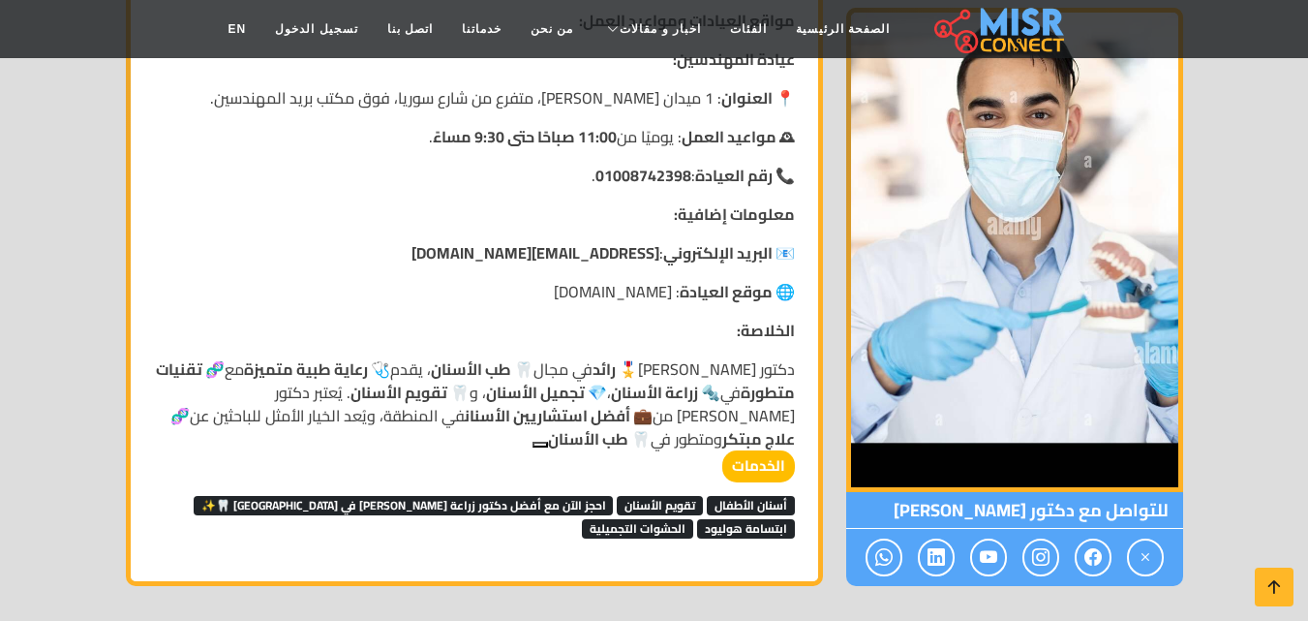
scroll to position [1704, 0]
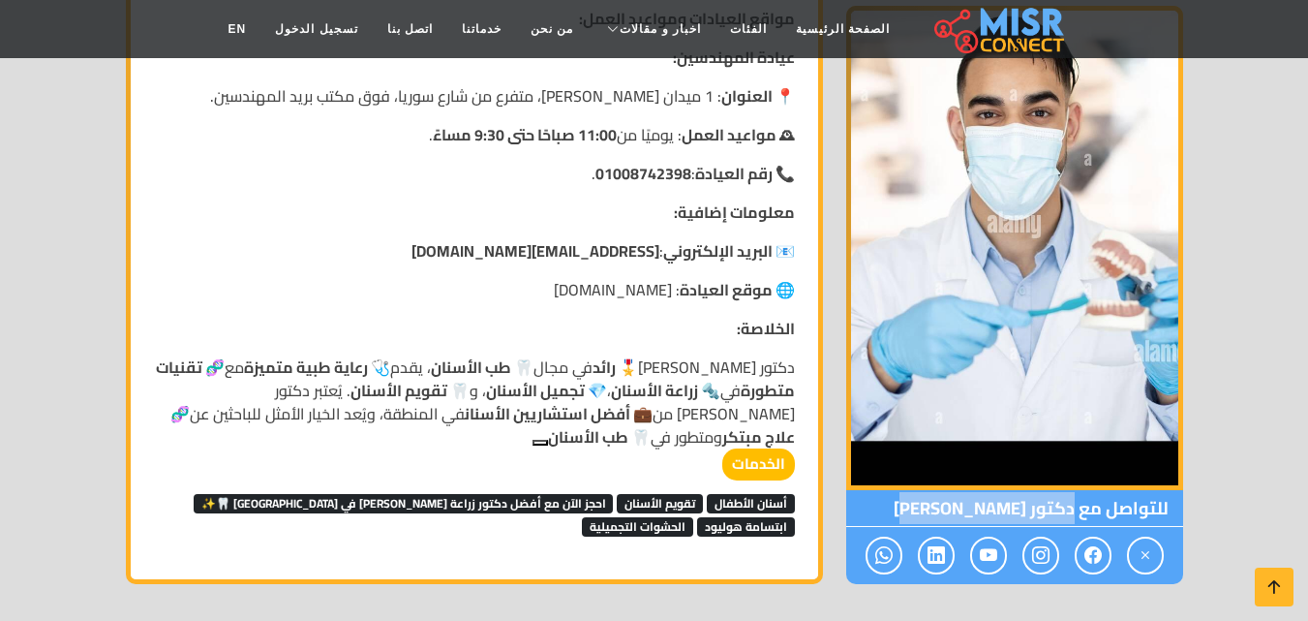
drag, startPoint x: 917, startPoint y: 507, endPoint x: 1075, endPoint y: 518, distance: 158.2
click at [1075, 518] on span "للتواصل مع دكتور [PERSON_NAME]" at bounding box center [1014, 508] width 337 height 37
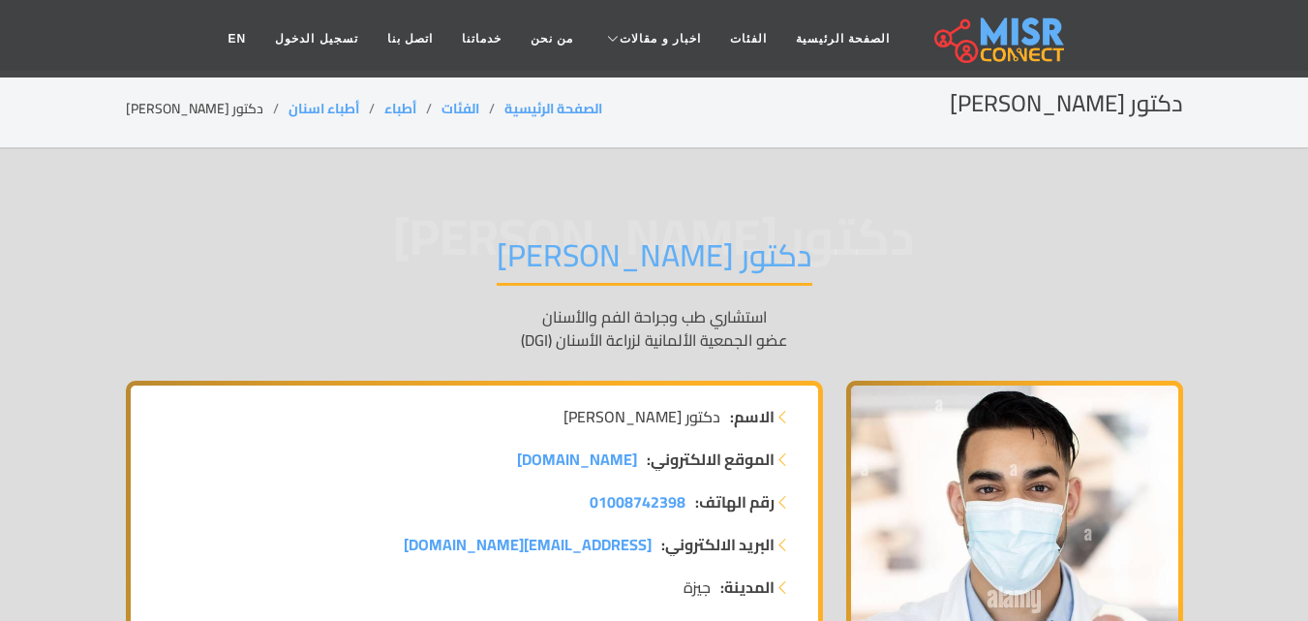
scroll to position [0, 0]
